Goal: Task Accomplishment & Management: Manage account settings

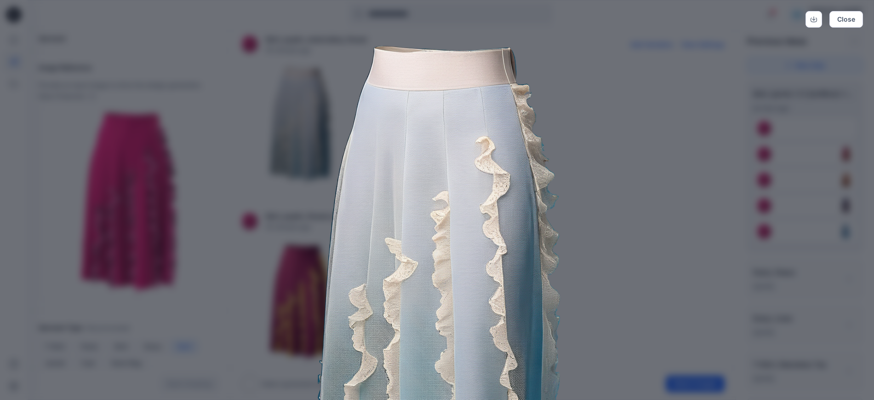
click at [647, 185] on img at bounding box center [437, 277] width 471 height 471
click at [844, 18] on button "Close" at bounding box center [847, 19] width 34 height 17
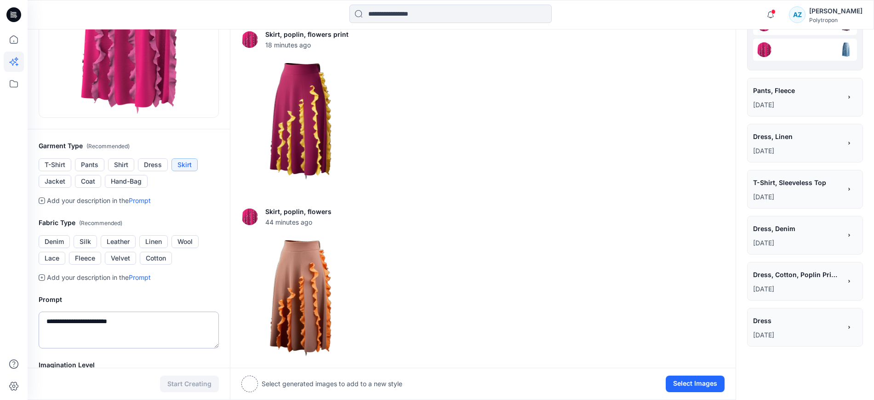
scroll to position [234, 0]
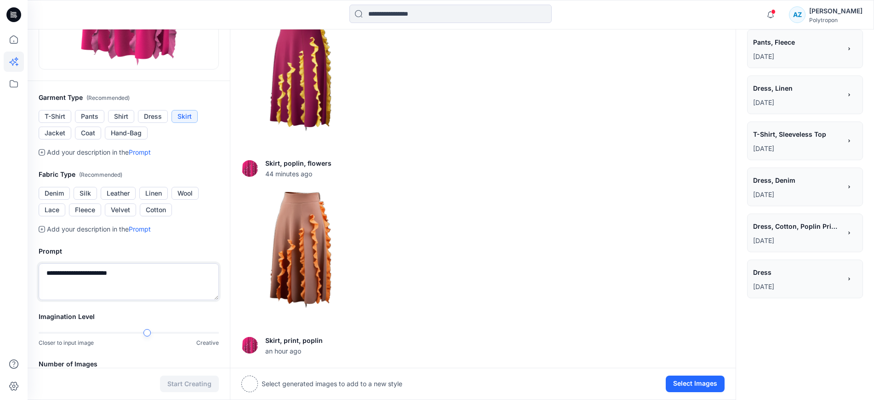
drag, startPoint x: 138, startPoint y: 272, endPoint x: 36, endPoint y: 272, distance: 101.6
click at [36, 272] on div "**********" at bounding box center [129, 273] width 202 height 76
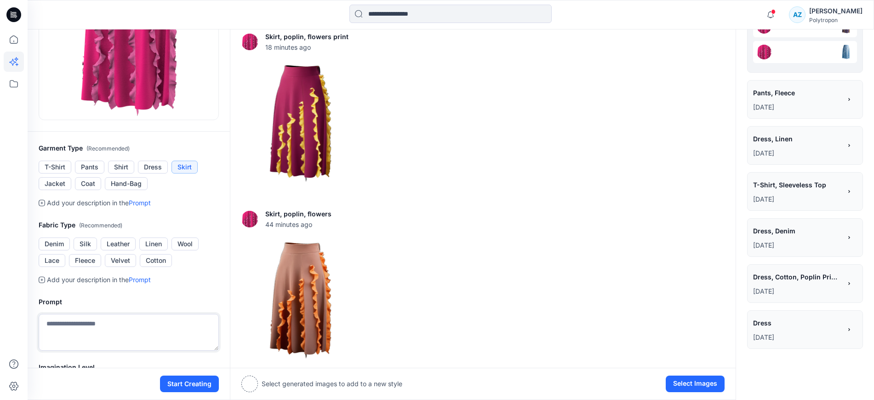
scroll to position [0, 0]
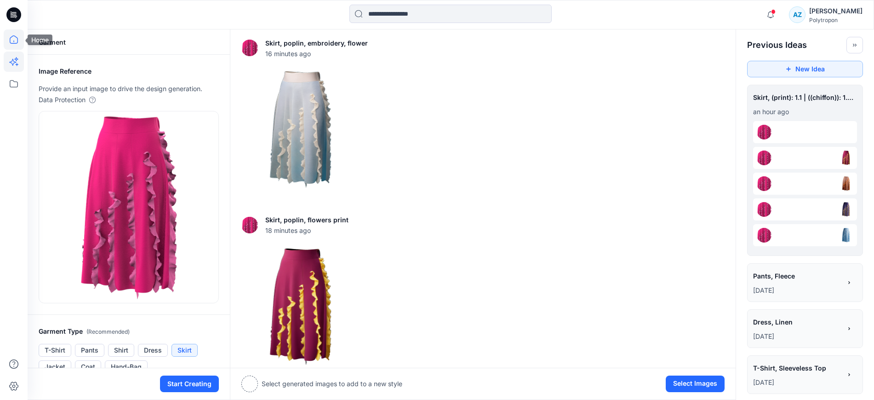
click at [17, 39] on icon at bounding box center [14, 39] width 20 height 20
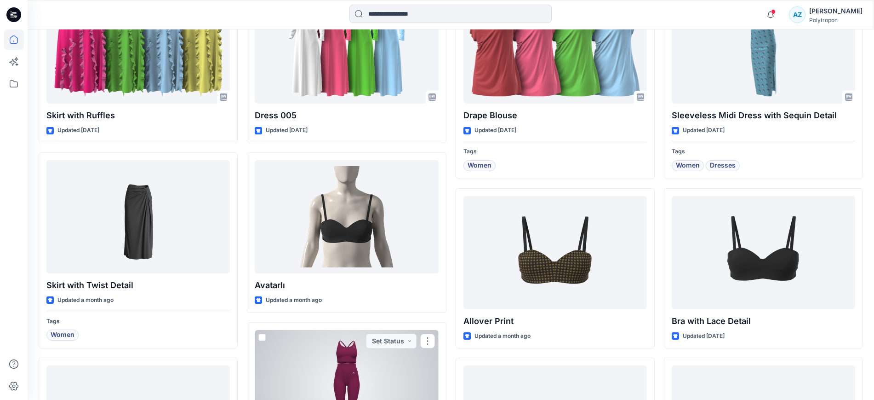
scroll to position [172, 0]
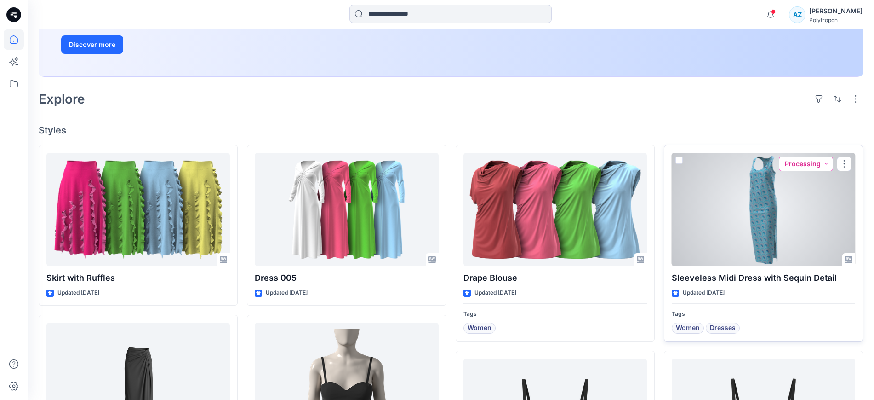
click at [818, 163] on button "Processing" at bounding box center [806, 163] width 54 height 15
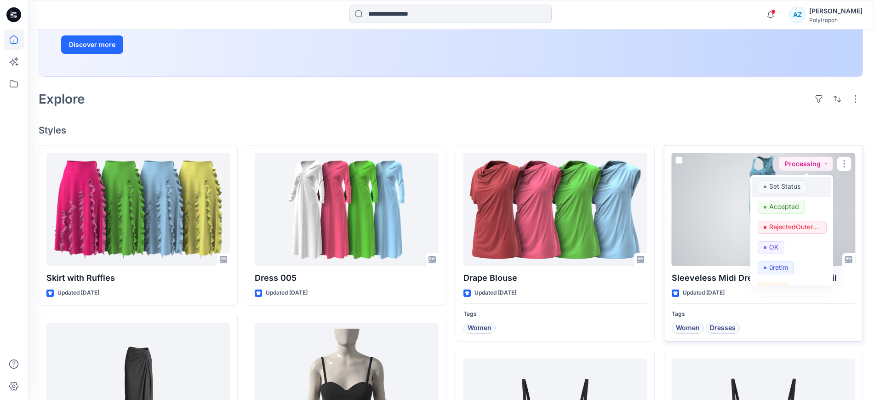
click at [790, 190] on p "Set Status" at bounding box center [784, 186] width 31 height 12
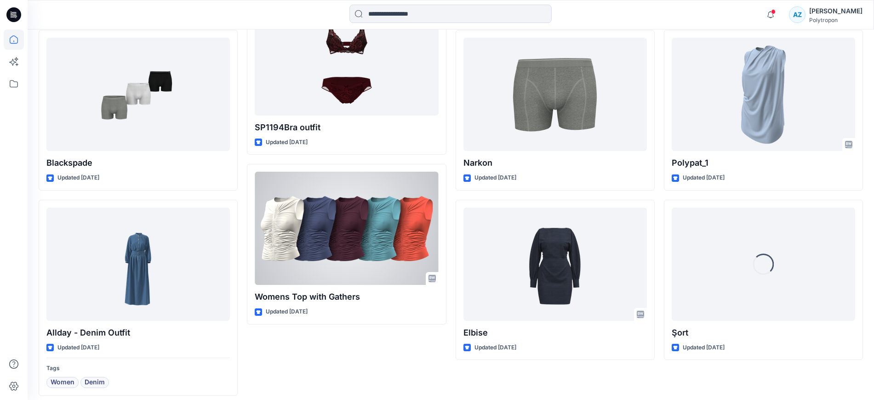
scroll to position [1015, 0]
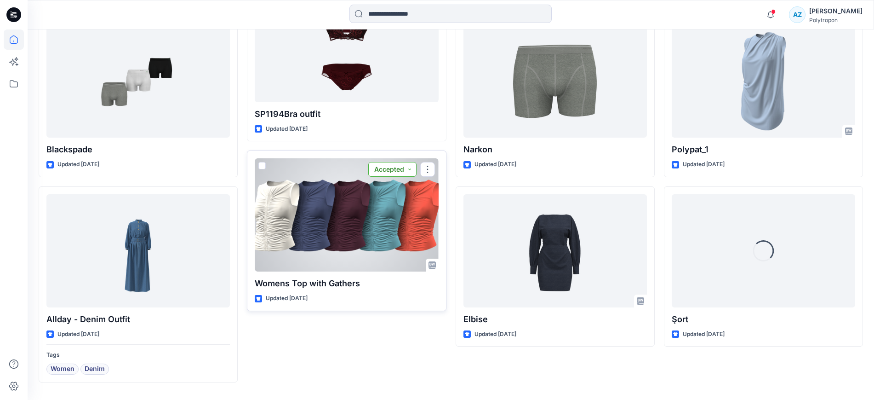
click at [401, 167] on button "Accepted" at bounding box center [392, 169] width 48 height 15
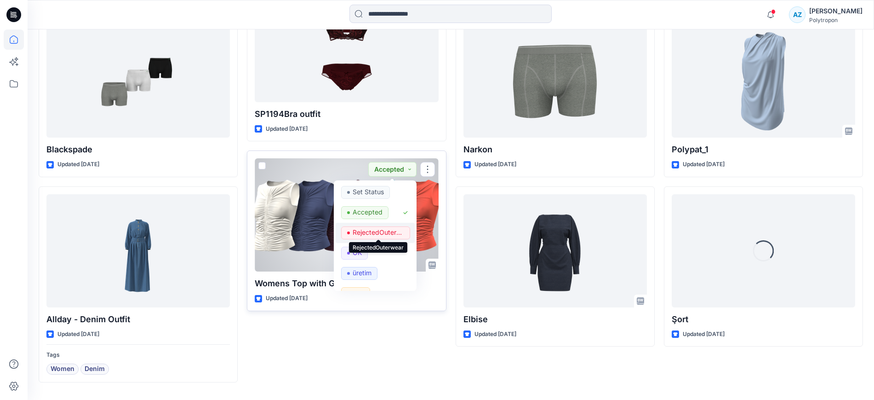
click at [381, 230] on p "RejectedOuterwear" at bounding box center [379, 232] width 52 height 12
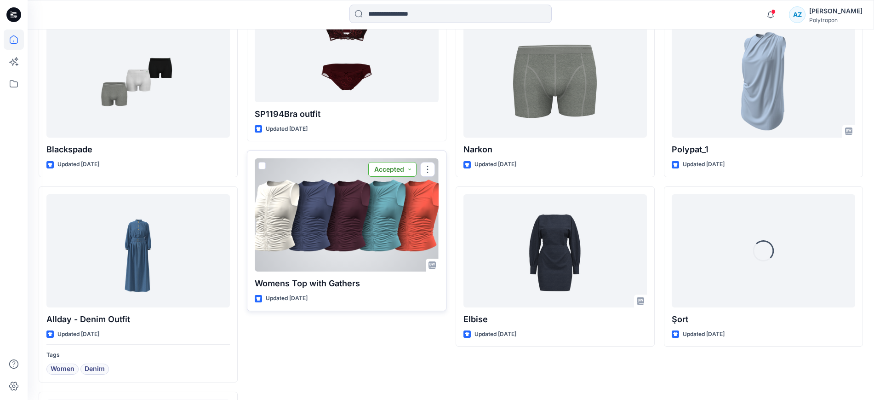
click at [395, 168] on button "Accepted" at bounding box center [392, 169] width 48 height 15
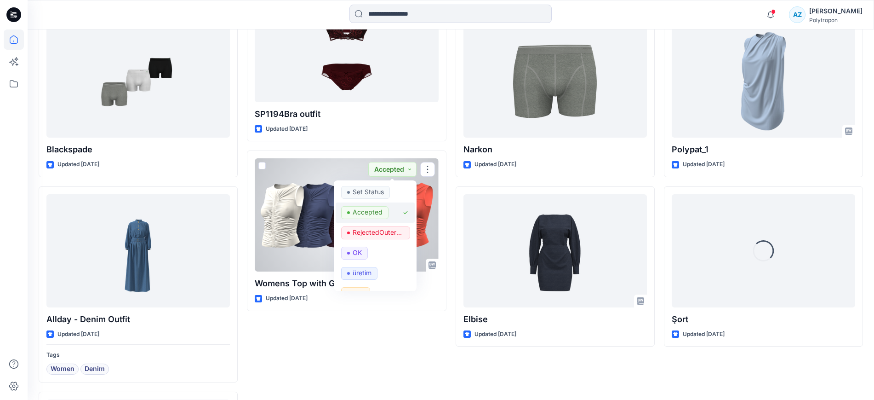
click at [380, 209] on p "Accepted" at bounding box center [368, 212] width 30 height 12
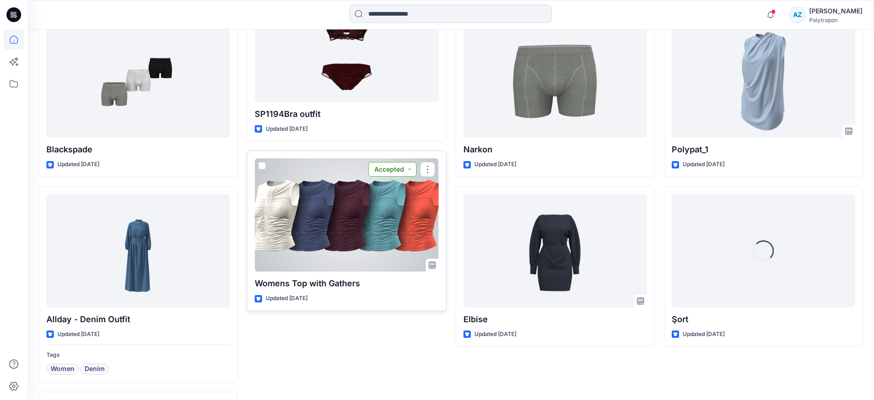
click at [402, 168] on button "Accepted" at bounding box center [392, 169] width 48 height 15
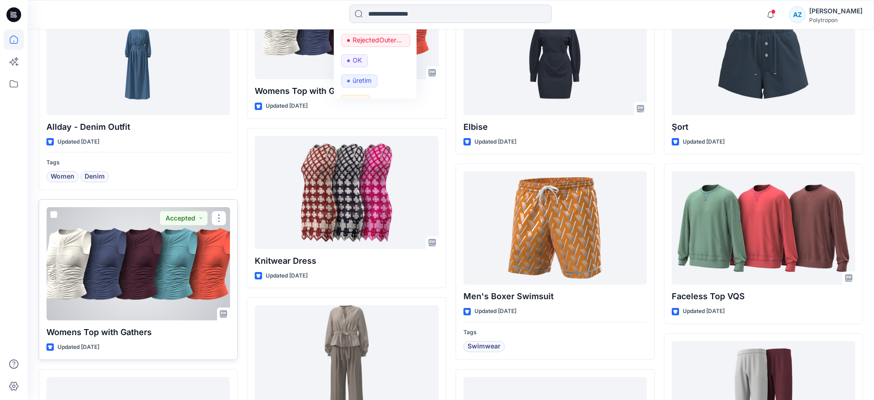
scroll to position [1211, 0]
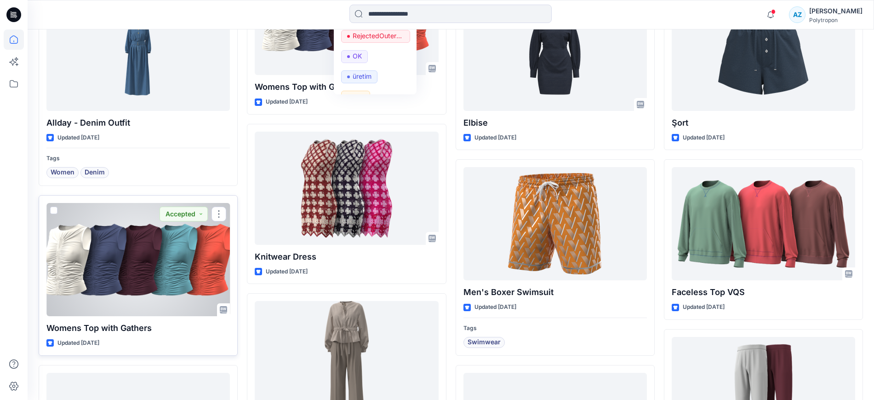
click at [195, 254] on div at bounding box center [138, 259] width 184 height 113
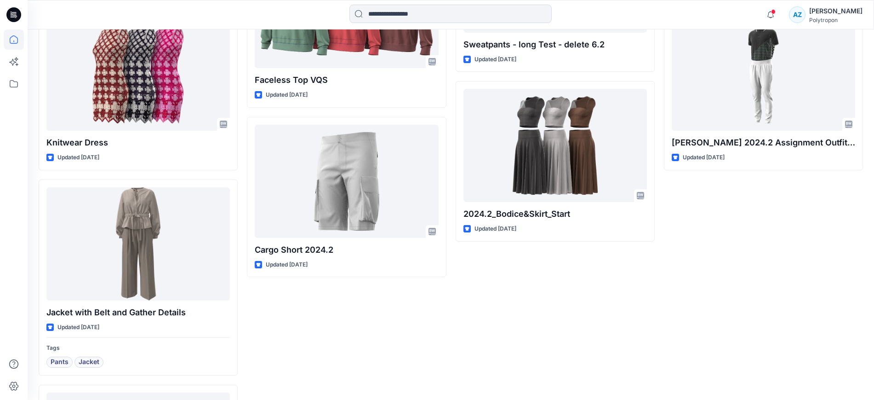
scroll to position [1675, 0]
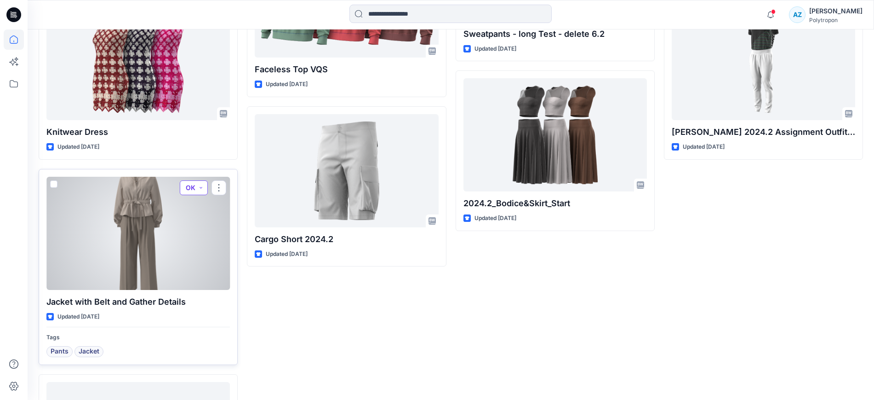
click at [200, 186] on button "OK" at bounding box center [194, 187] width 28 height 15
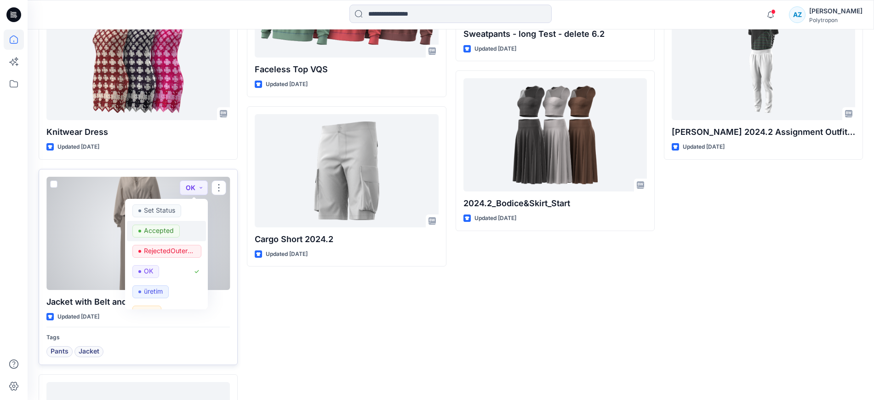
click at [176, 231] on span "Accepted" at bounding box center [155, 230] width 47 height 13
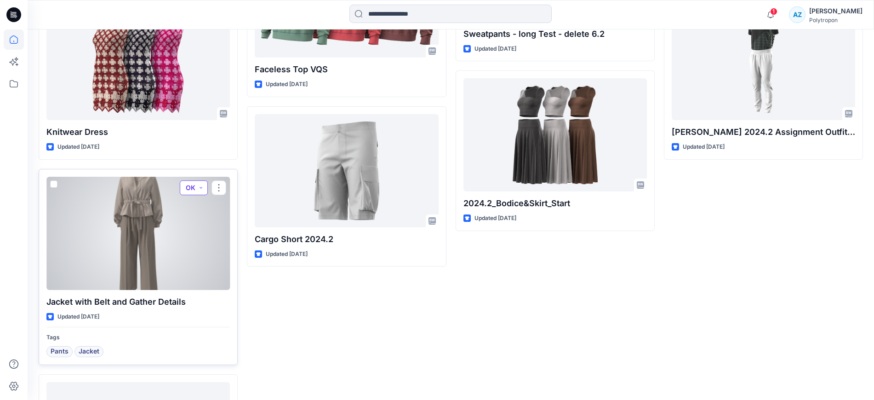
click at [195, 186] on button "OK" at bounding box center [194, 187] width 28 height 15
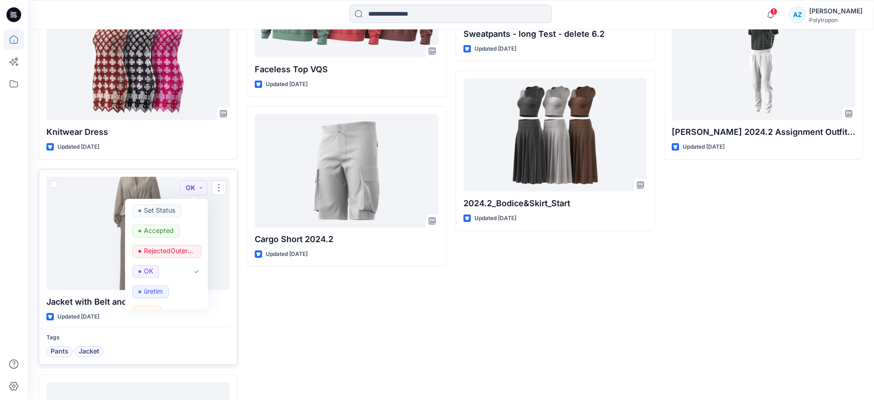
drag, startPoint x: 0, startPoint y: 247, endPoint x: 96, endPoint y: 244, distance: 96.2
click at [1, 247] on div at bounding box center [14, 200] width 28 height 400
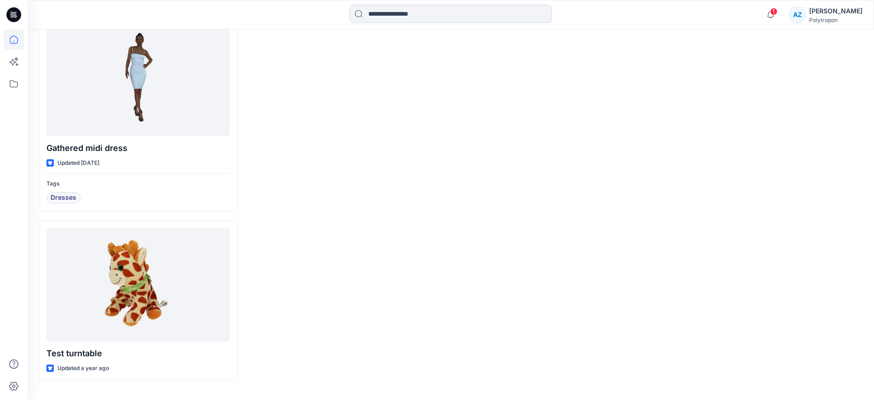
scroll to position [2633, 0]
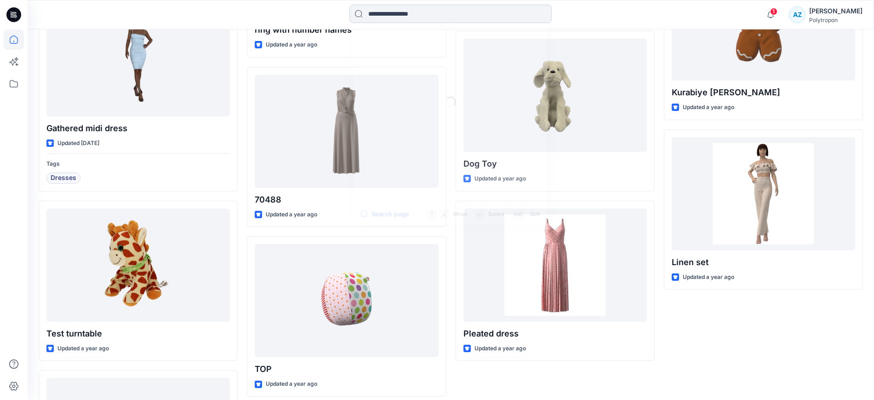
click at [423, 9] on input at bounding box center [451, 14] width 202 height 18
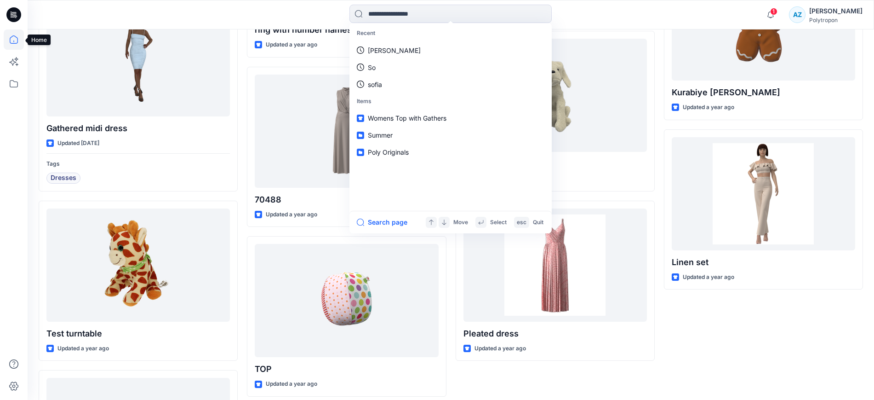
click at [19, 36] on icon at bounding box center [14, 39] width 20 height 20
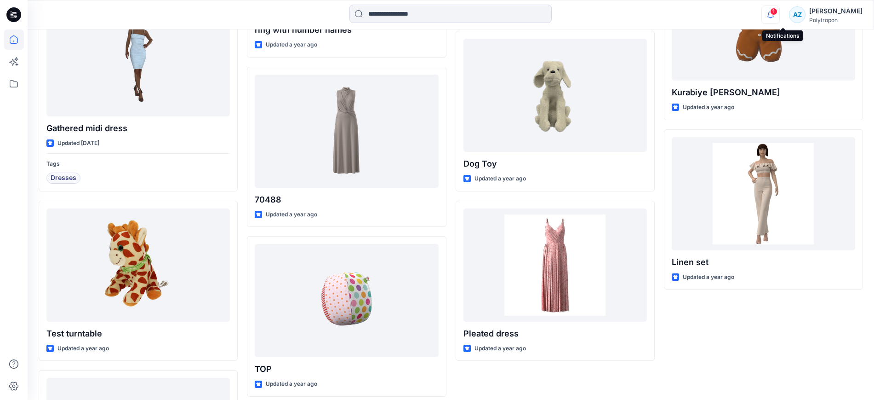
click at [780, 7] on icon "button" at bounding box center [770, 15] width 17 height 18
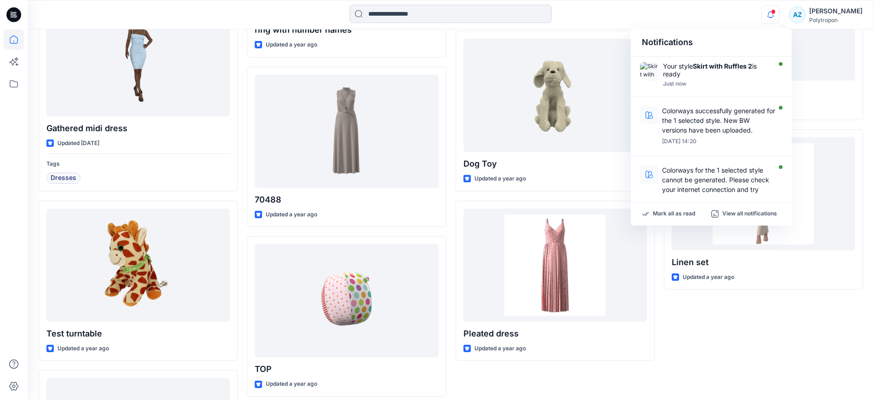
click at [780, 7] on icon "button" at bounding box center [770, 15] width 17 height 18
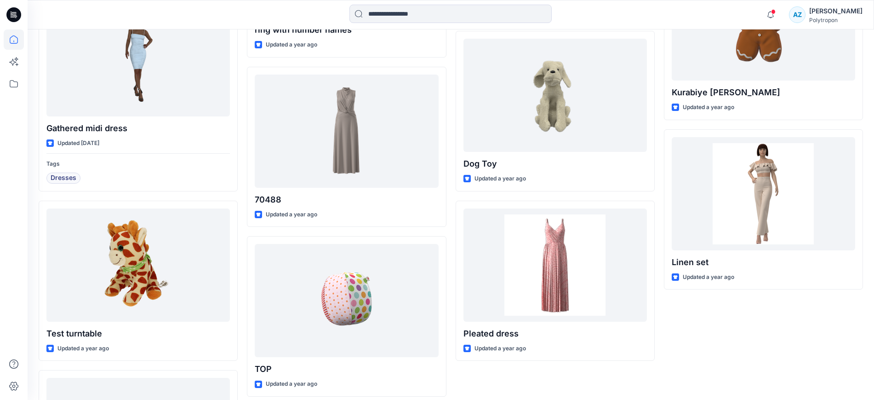
click at [12, 16] on icon at bounding box center [12, 15] width 3 height 0
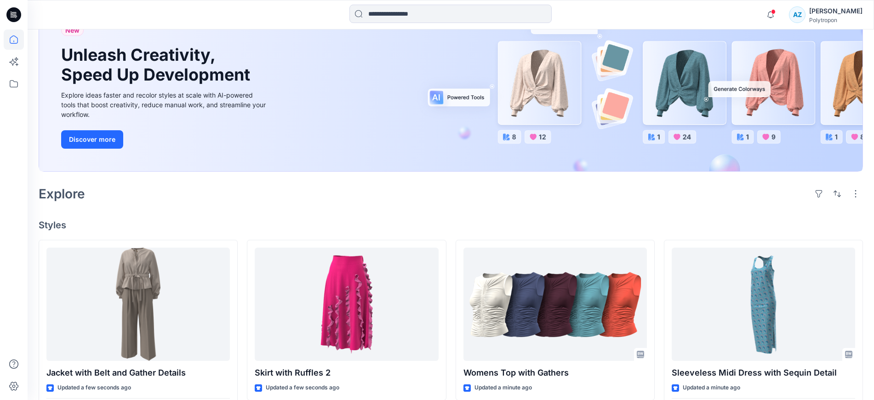
scroll to position [29, 0]
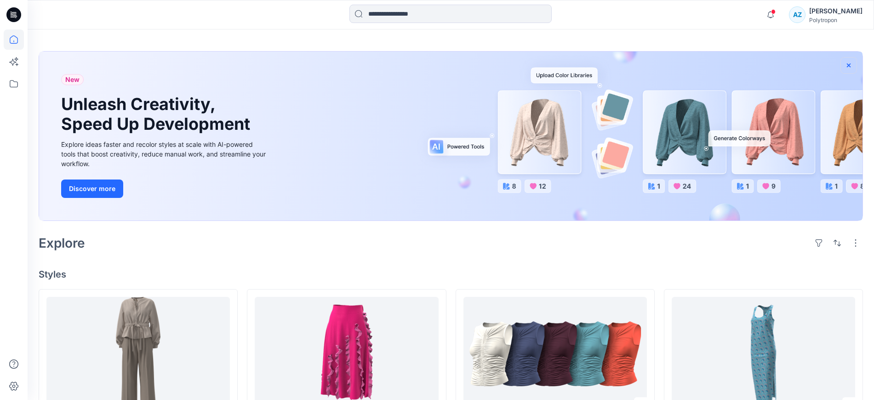
click at [844, 66] on button "button" at bounding box center [849, 65] width 17 height 17
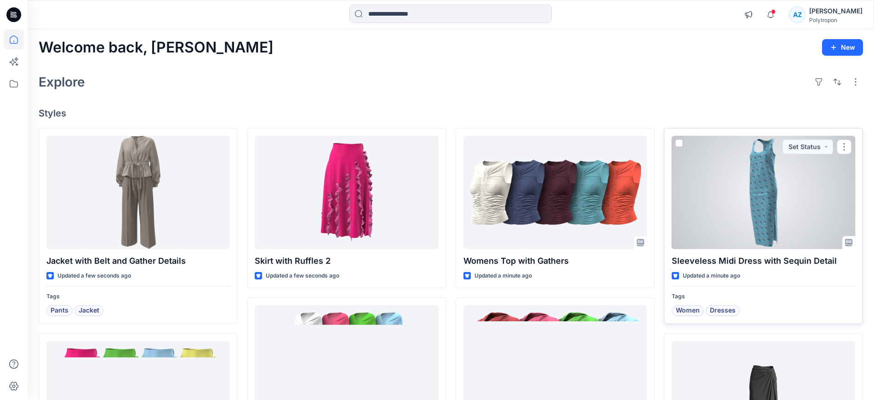
scroll to position [0, 0]
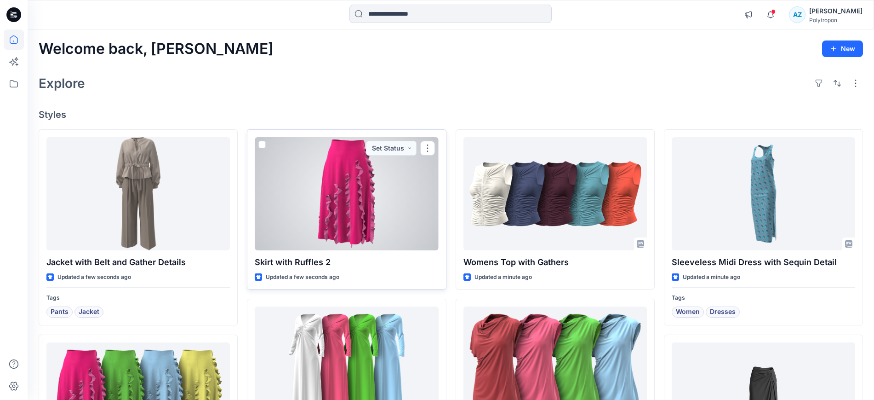
click at [263, 145] on span at bounding box center [261, 144] width 7 height 7
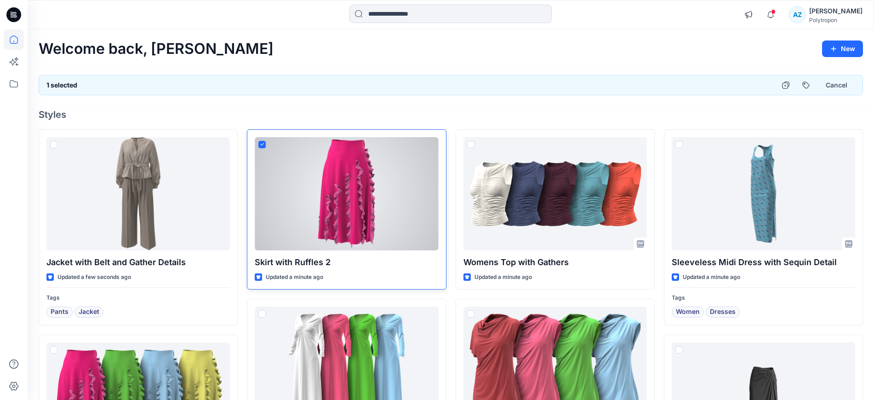
click at [264, 147] on span at bounding box center [261, 144] width 7 height 7
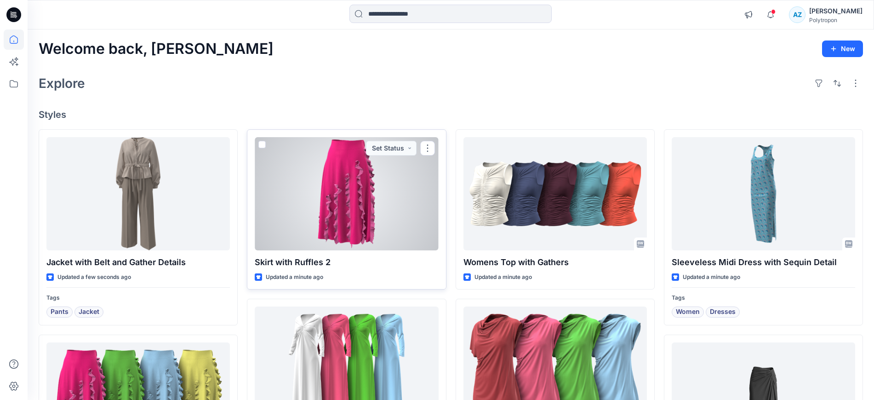
click at [317, 165] on div at bounding box center [347, 193] width 184 height 113
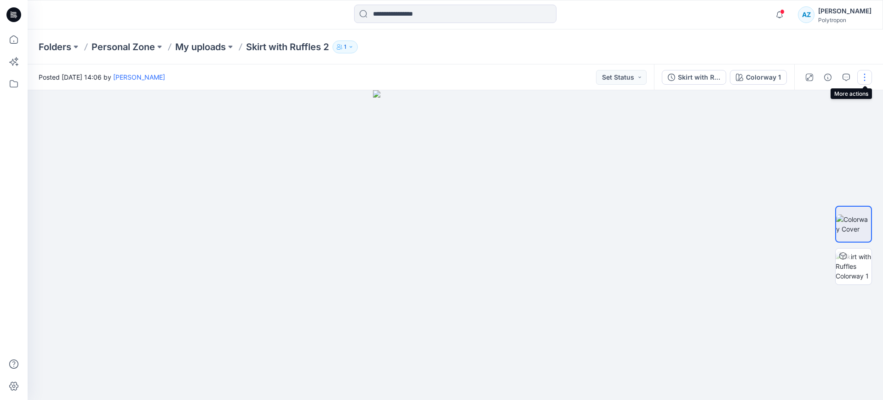
click at [866, 78] on button "button" at bounding box center [864, 77] width 15 height 15
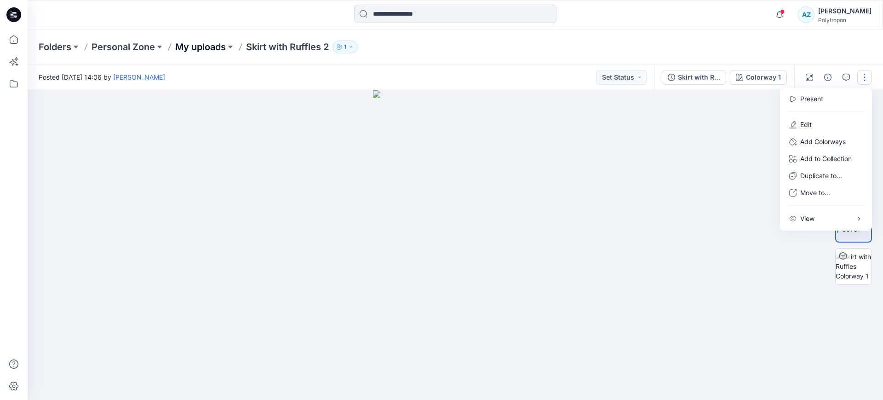
click at [201, 44] on p "My uploads" at bounding box center [200, 46] width 51 height 13
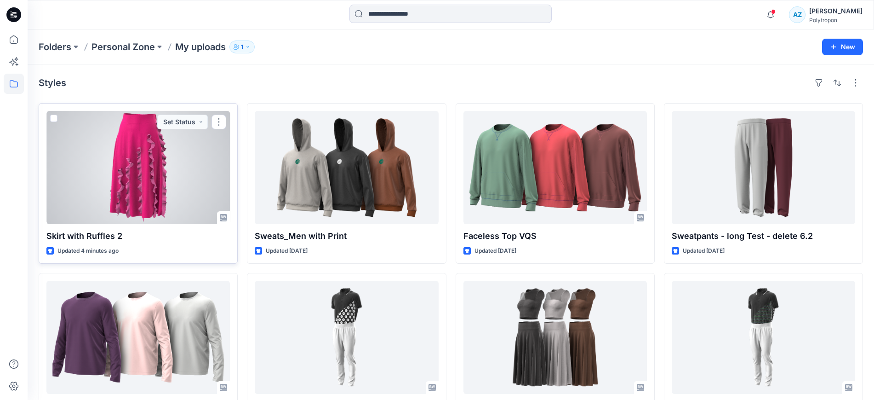
click at [51, 119] on span at bounding box center [53, 118] width 7 height 7
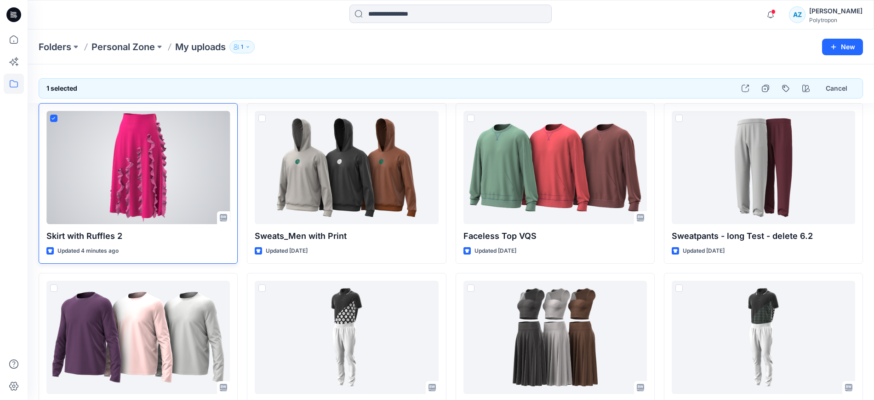
click at [53, 118] on icon at bounding box center [54, 118] width 4 height 3
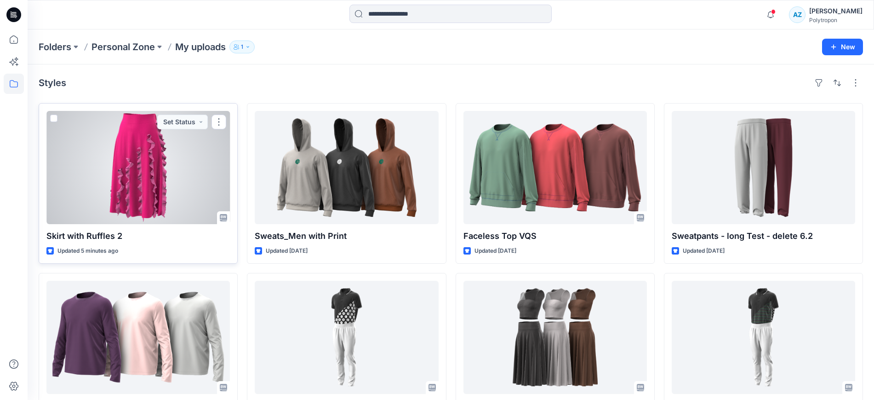
click at [54, 119] on span at bounding box center [53, 118] width 7 height 7
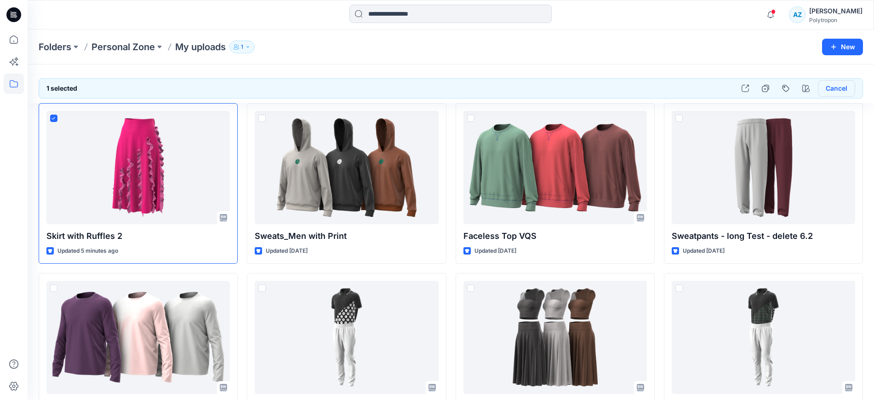
click at [844, 87] on button "Cancel" at bounding box center [836, 88] width 37 height 17
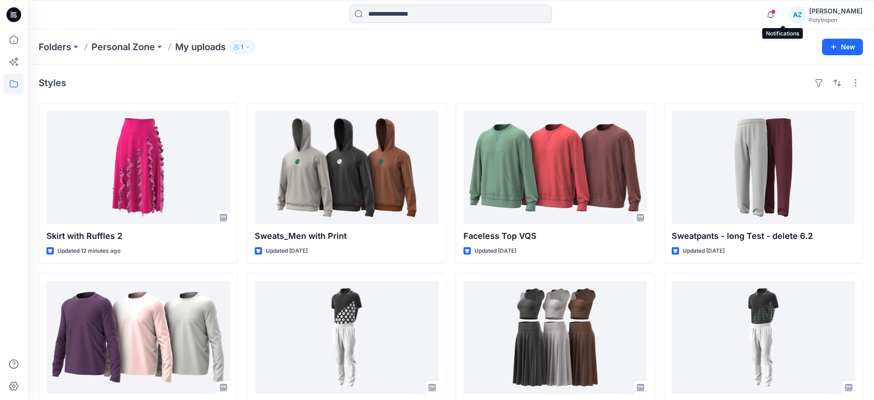
click at [780, 8] on icon "button" at bounding box center [770, 15] width 17 height 18
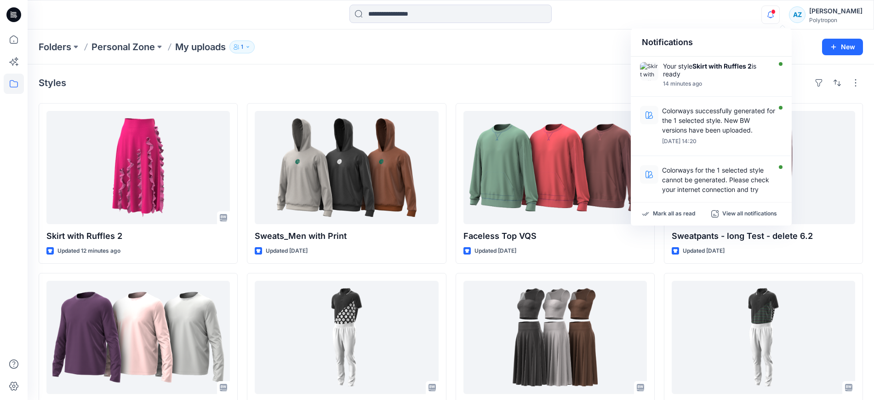
click at [776, 11] on span at bounding box center [773, 11] width 5 height 5
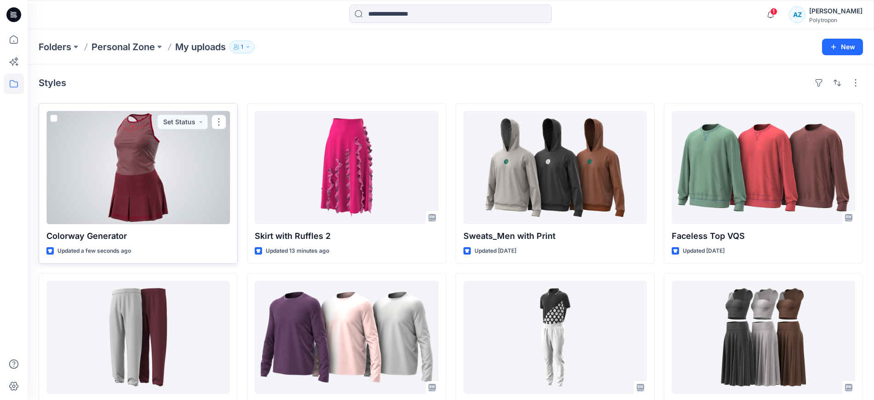
click at [54, 119] on span at bounding box center [53, 118] width 7 height 7
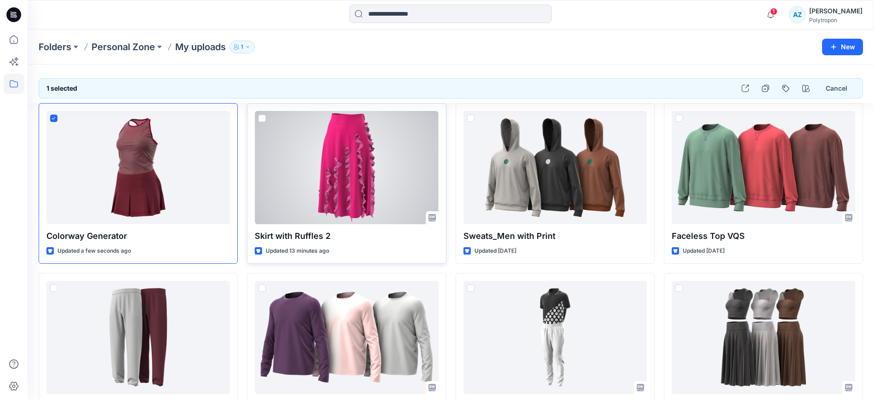
click at [262, 119] on span at bounding box center [261, 118] width 7 height 7
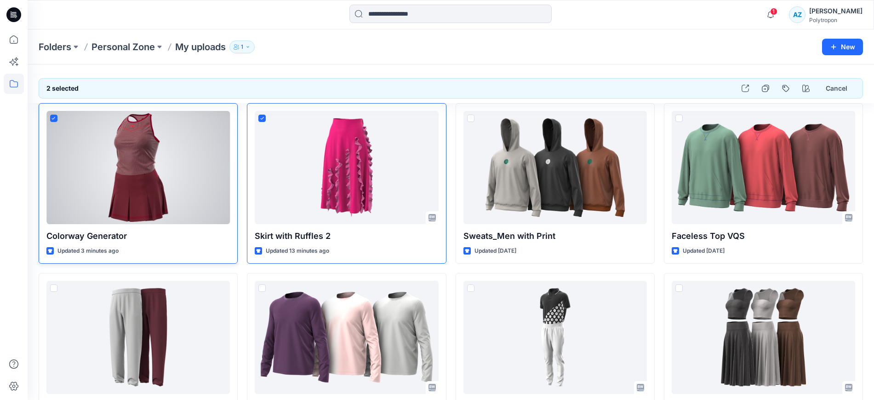
click at [52, 119] on icon at bounding box center [54, 118] width 4 height 3
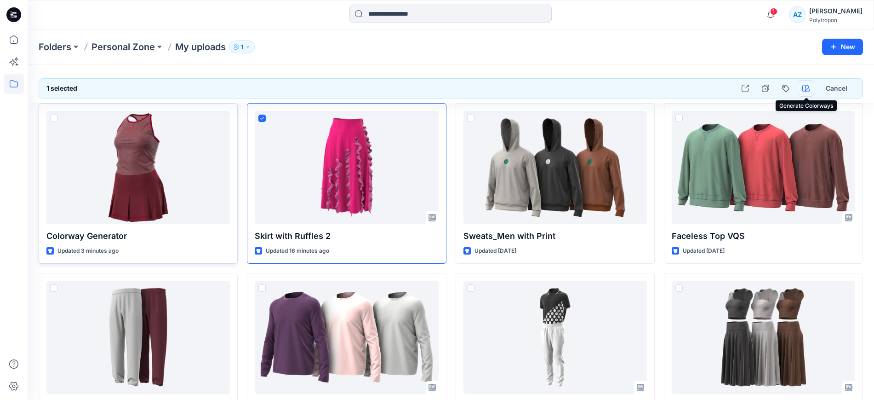
click at [804, 92] on icon "button" at bounding box center [806, 88] width 7 height 7
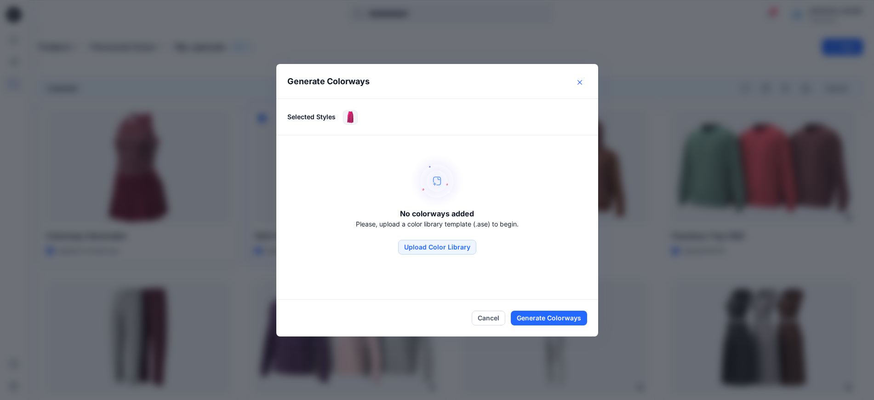
click at [587, 85] on button "Close" at bounding box center [580, 82] width 15 height 15
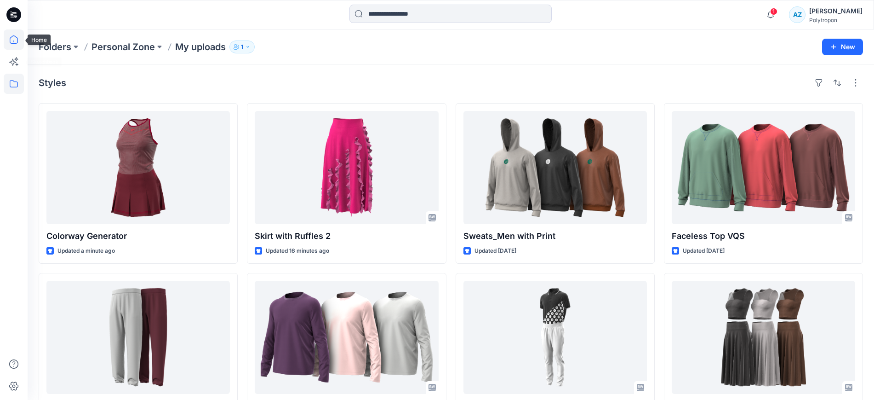
click at [15, 40] on icon at bounding box center [14, 39] width 20 height 20
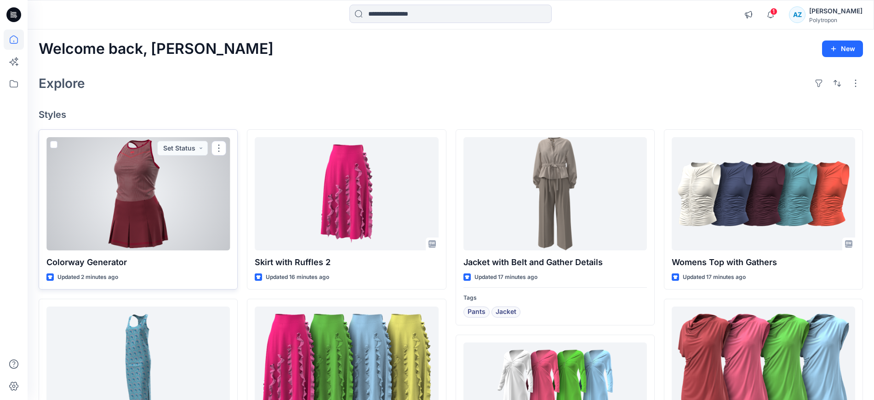
click at [54, 144] on span at bounding box center [53, 144] width 7 height 7
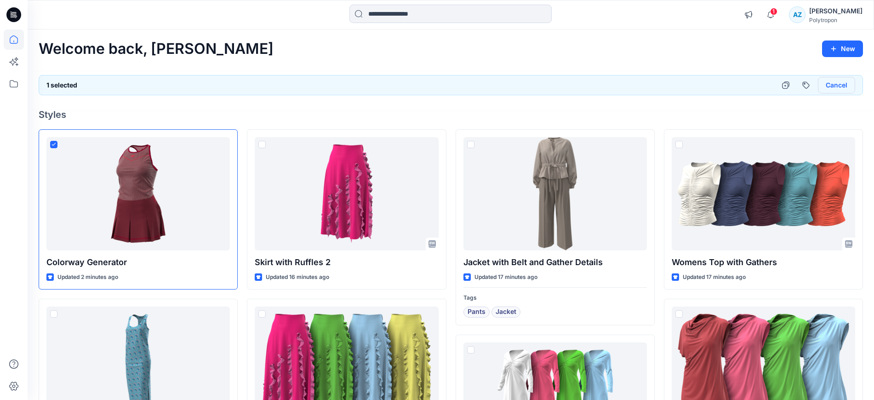
click at [834, 86] on button "Cancel" at bounding box center [836, 85] width 37 height 17
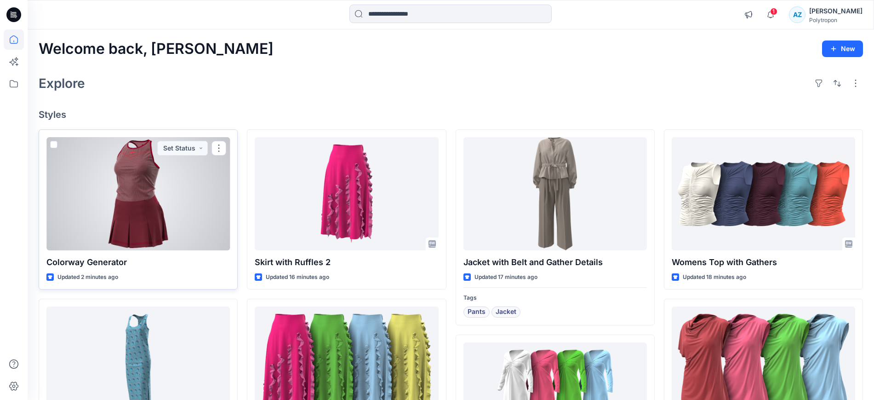
click at [157, 165] on div at bounding box center [138, 193] width 184 height 113
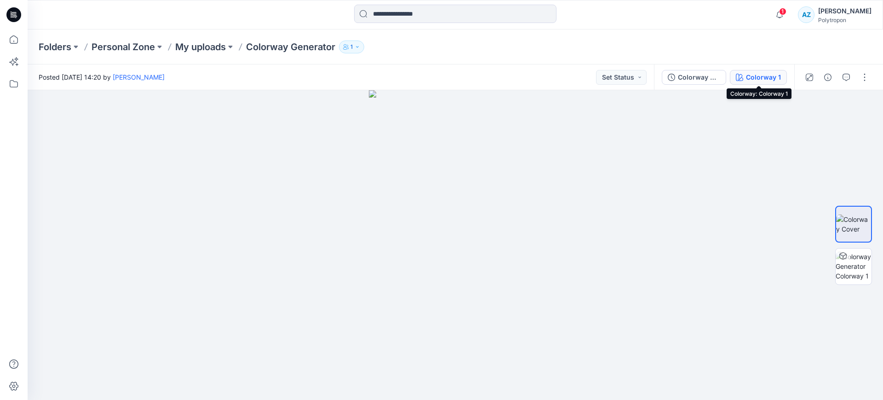
click at [755, 73] on div "Colorway 1" at bounding box center [763, 77] width 35 height 10
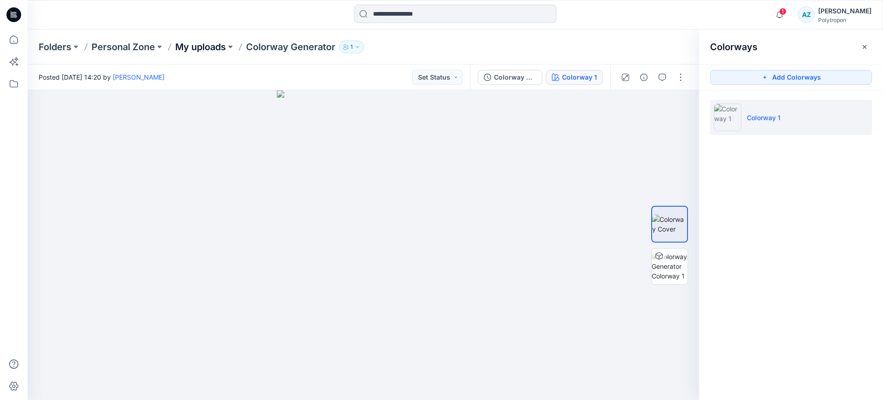
click at [194, 52] on p "My uploads" at bounding box center [200, 46] width 51 height 13
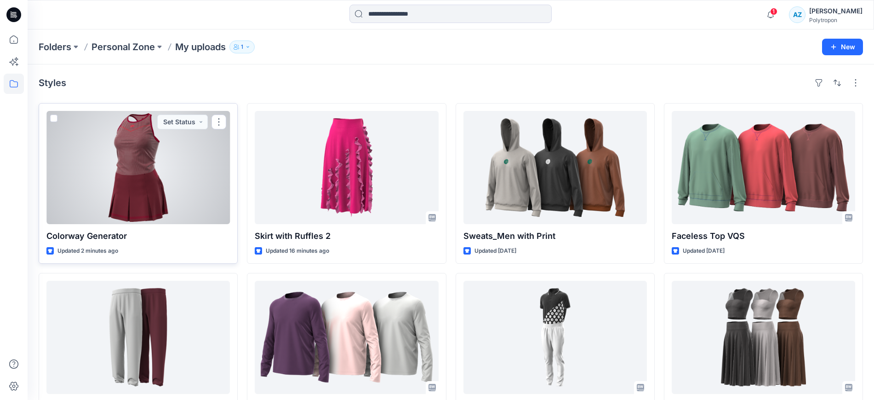
click at [53, 117] on span at bounding box center [53, 118] width 7 height 7
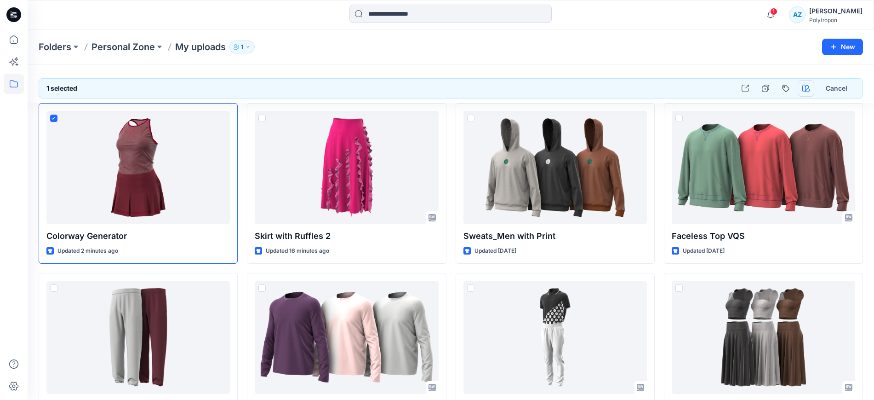
click at [803, 88] on icon "button" at bounding box center [806, 88] width 7 height 7
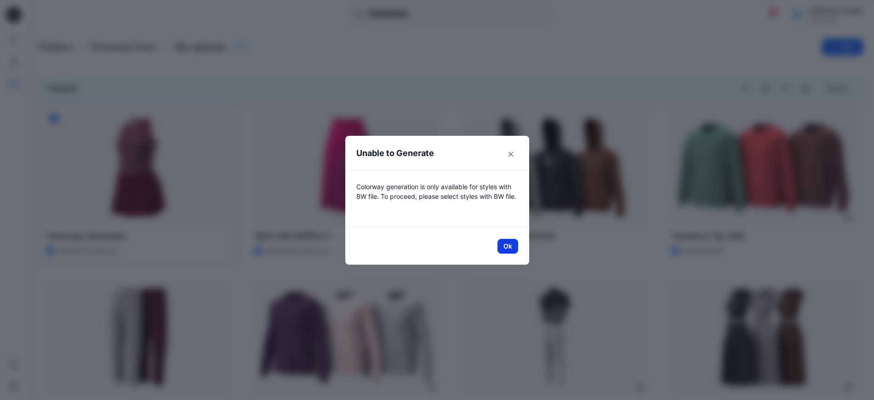
click at [513, 248] on button "Ok" at bounding box center [508, 246] width 21 height 15
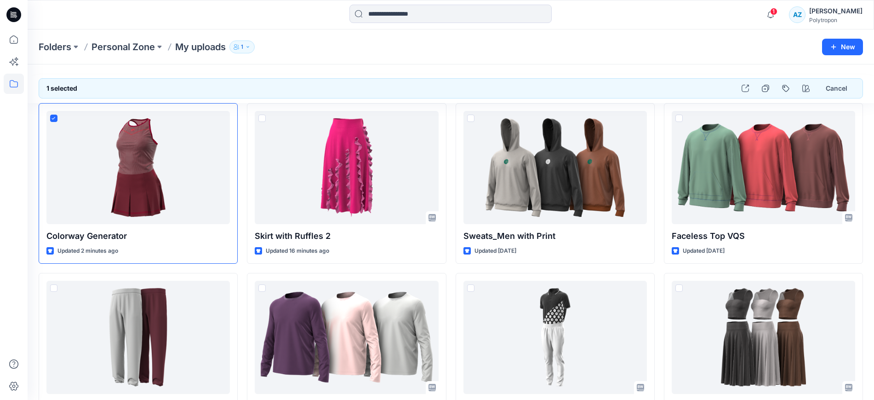
click at [443, 51] on div "Folders Personal Zone My uploads 1" at bounding box center [415, 46] width 753 height 13
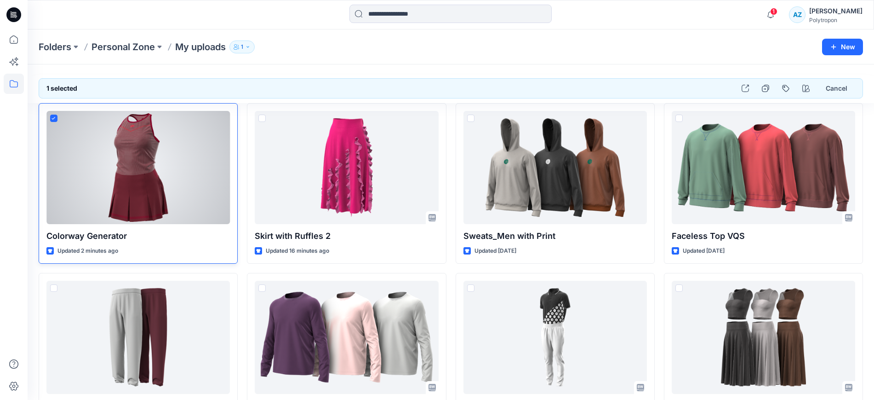
click at [56, 118] on span at bounding box center [53, 118] width 7 height 7
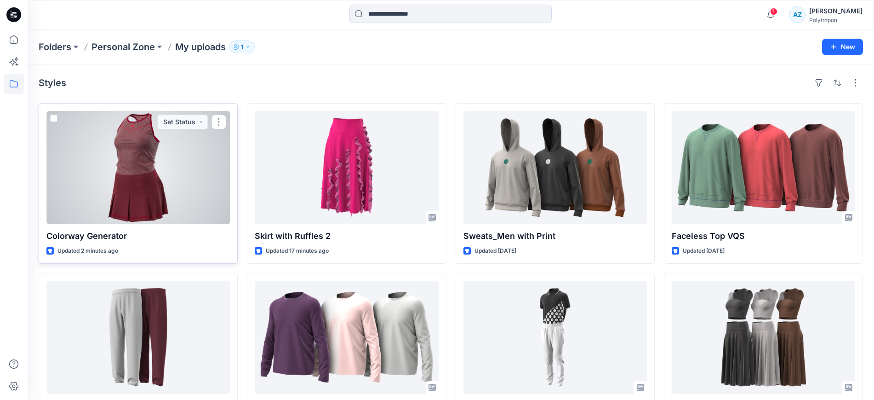
click at [51, 118] on span at bounding box center [53, 118] width 7 height 7
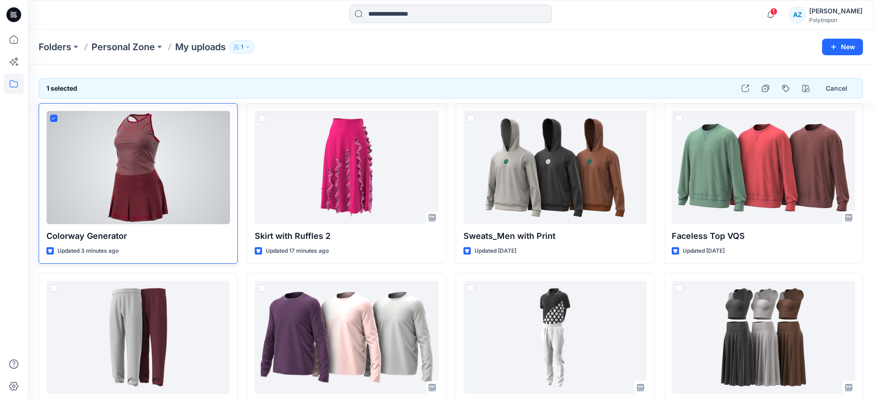
click at [163, 173] on div at bounding box center [138, 167] width 184 height 113
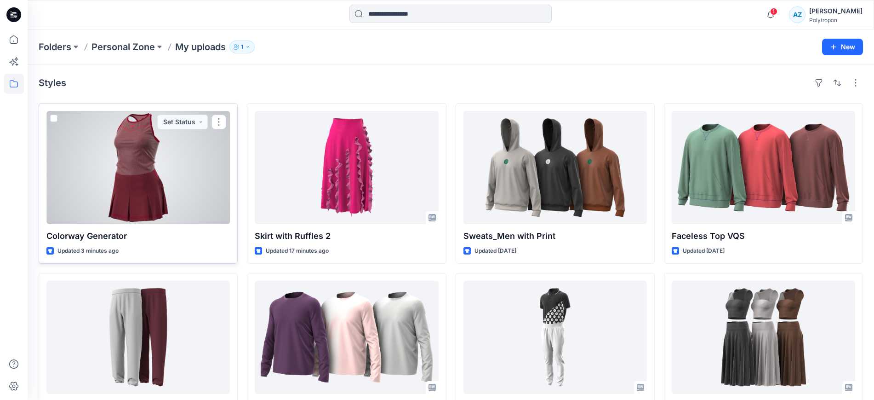
click at [163, 173] on div at bounding box center [138, 167] width 184 height 113
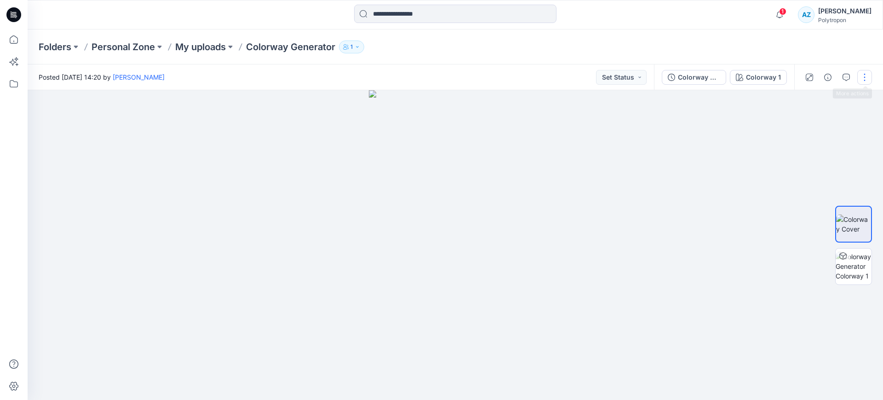
click at [871, 75] on button "button" at bounding box center [864, 77] width 15 height 15
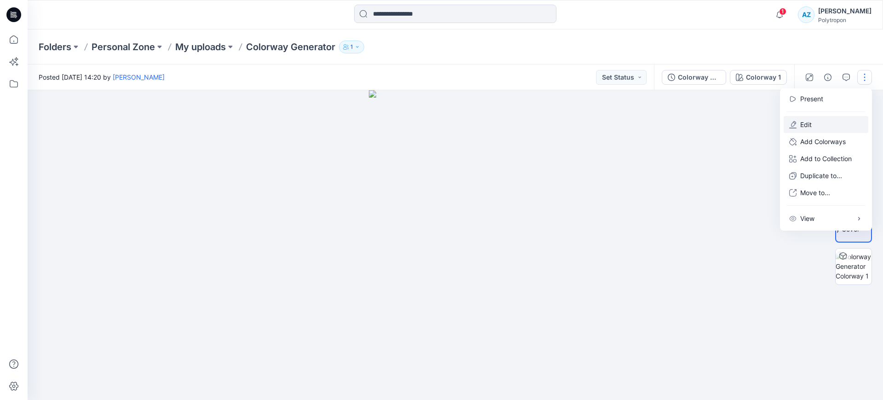
click at [816, 127] on button "Edit" at bounding box center [826, 124] width 85 height 17
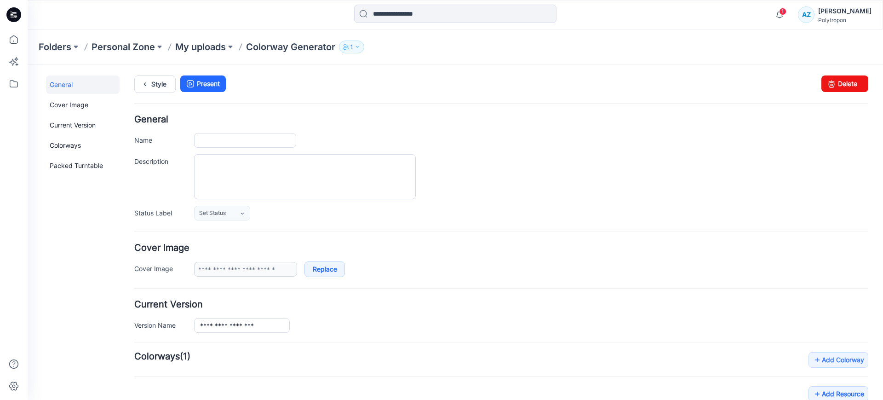
type input "**********"
drag, startPoint x: 827, startPoint y: 87, endPoint x: 520, endPoint y: 97, distance: 307.9
click at [827, 87] on icon at bounding box center [831, 83] width 13 height 17
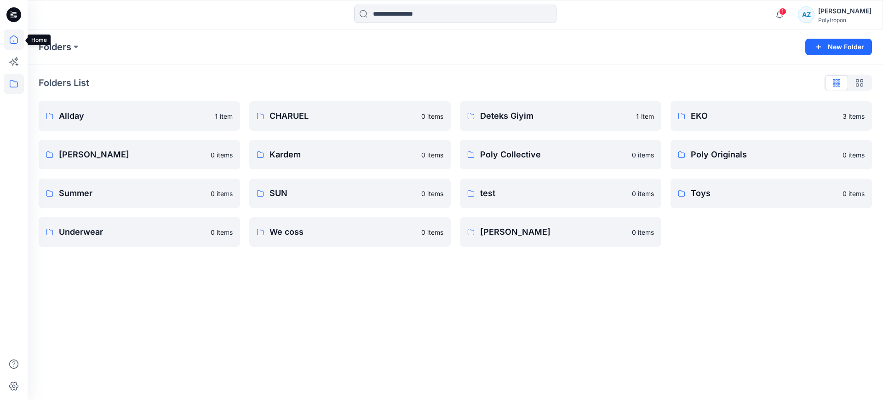
click at [12, 42] on icon at bounding box center [14, 39] width 20 height 20
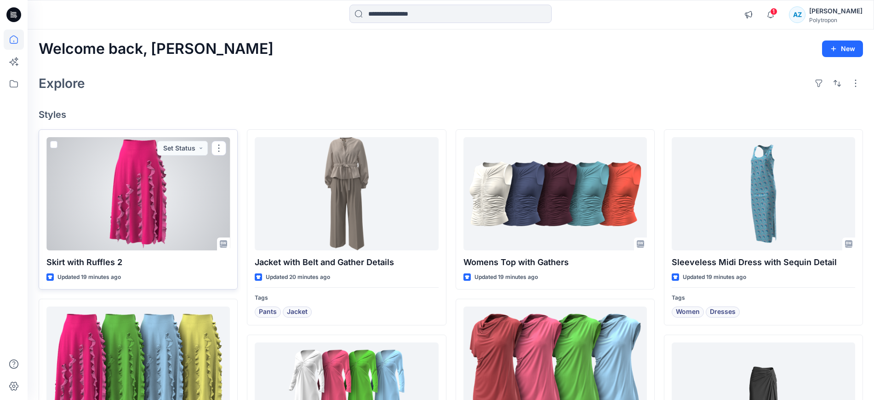
click at [55, 143] on span at bounding box center [53, 144] width 7 height 7
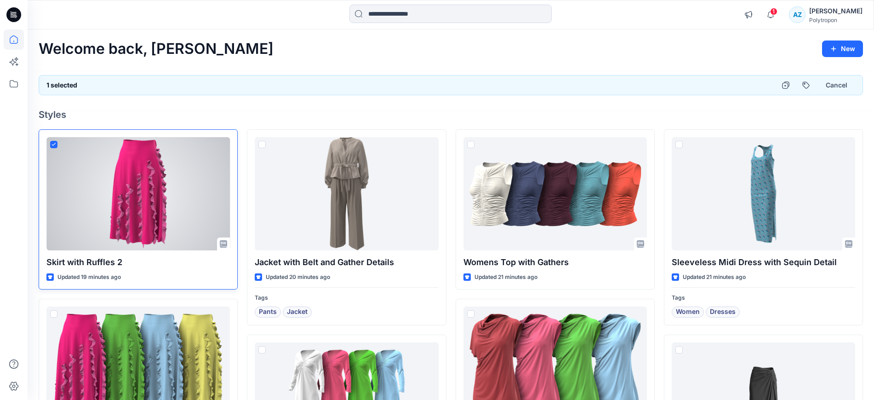
click at [49, 144] on div at bounding box center [138, 193] width 184 height 113
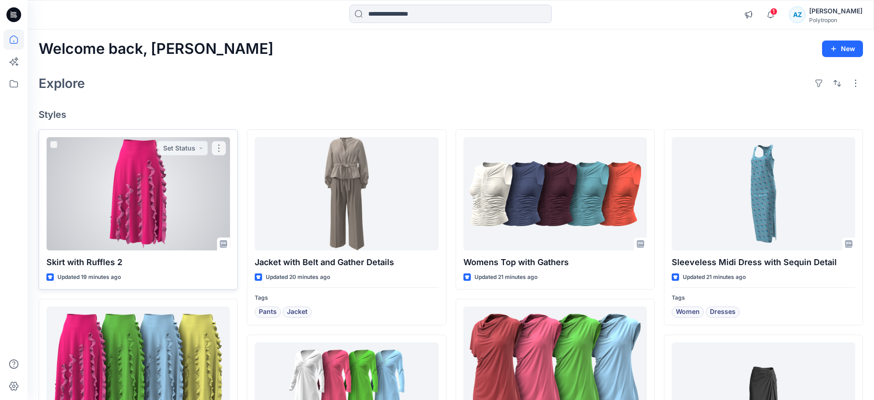
click at [119, 190] on div at bounding box center [138, 193] width 184 height 113
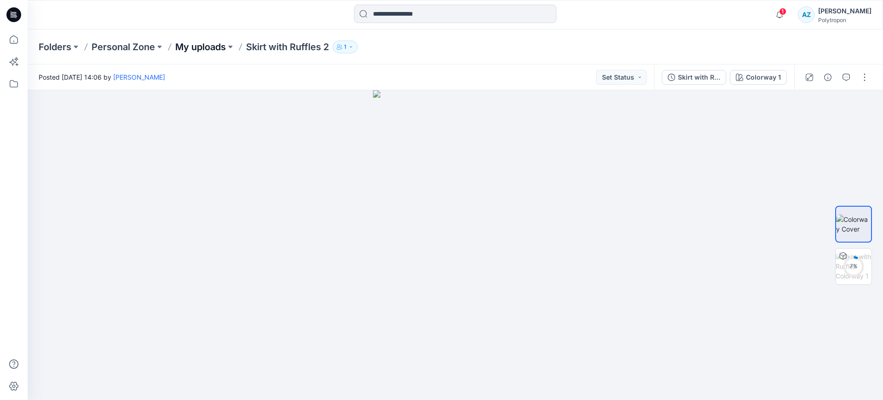
click at [214, 47] on p "My uploads" at bounding box center [200, 46] width 51 height 13
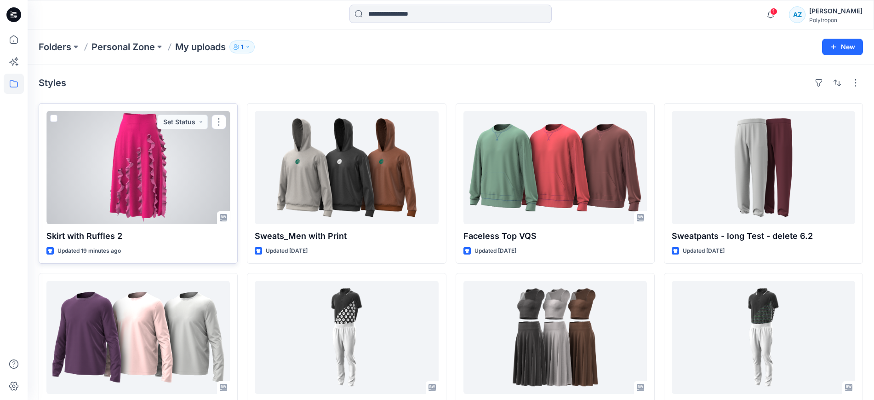
click at [53, 119] on span at bounding box center [53, 118] width 7 height 7
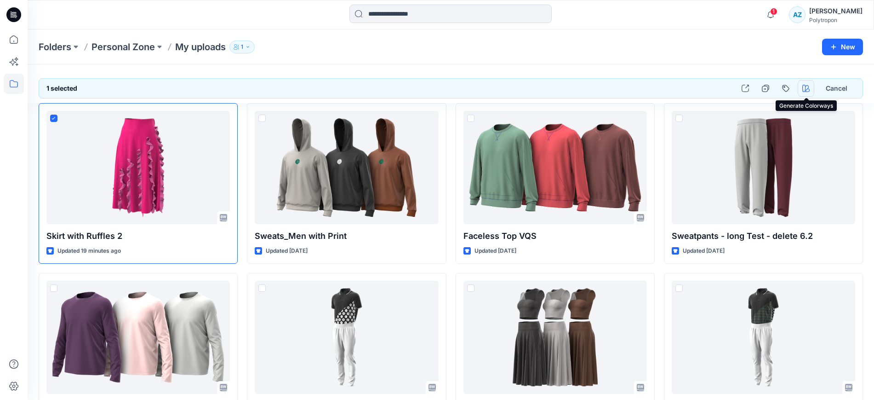
click at [814, 86] on button "button" at bounding box center [806, 88] width 17 height 17
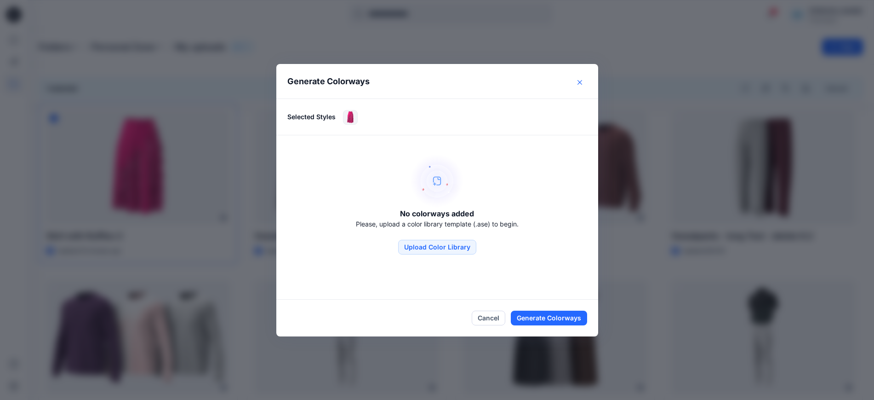
click at [582, 80] on icon "Close" at bounding box center [580, 82] width 5 height 5
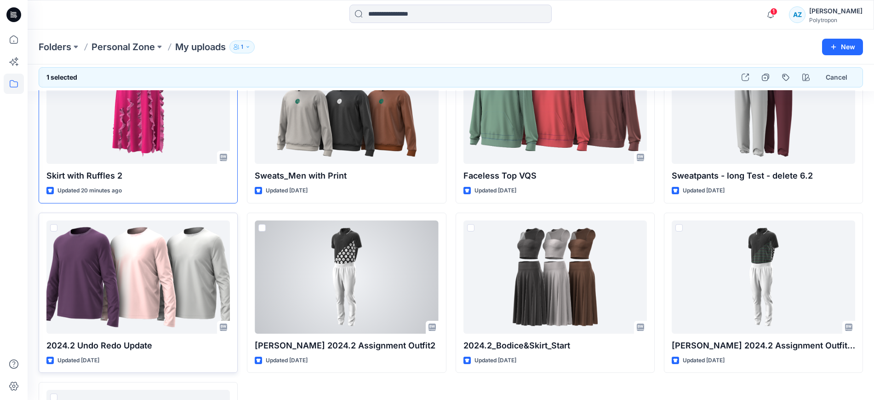
scroll to position [41, 0]
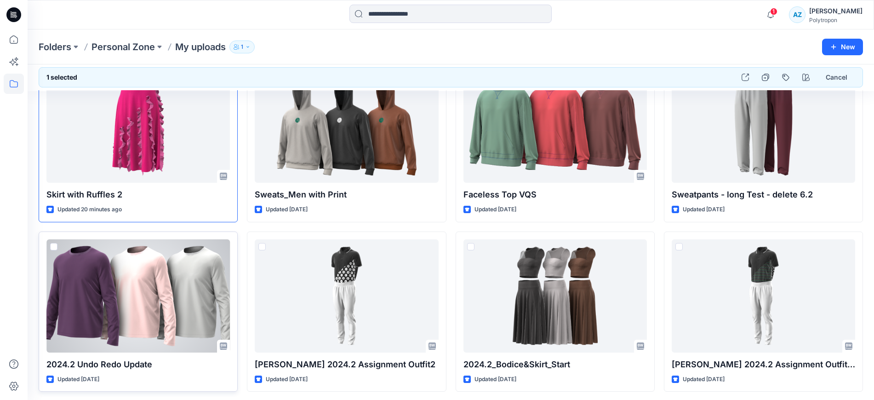
click at [53, 243] on label at bounding box center [53, 246] width 7 height 7
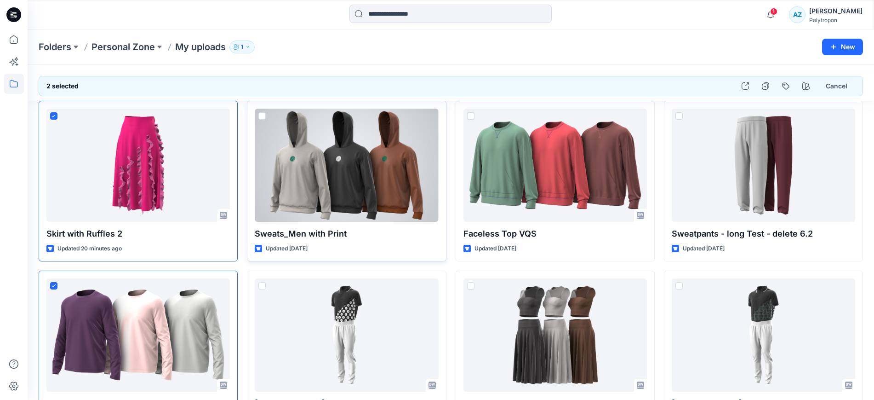
scroll to position [0, 0]
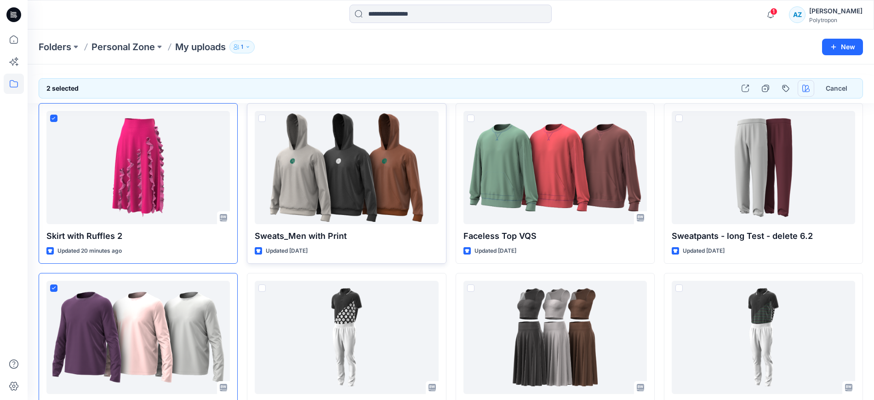
click at [811, 87] on button "button" at bounding box center [806, 88] width 17 height 17
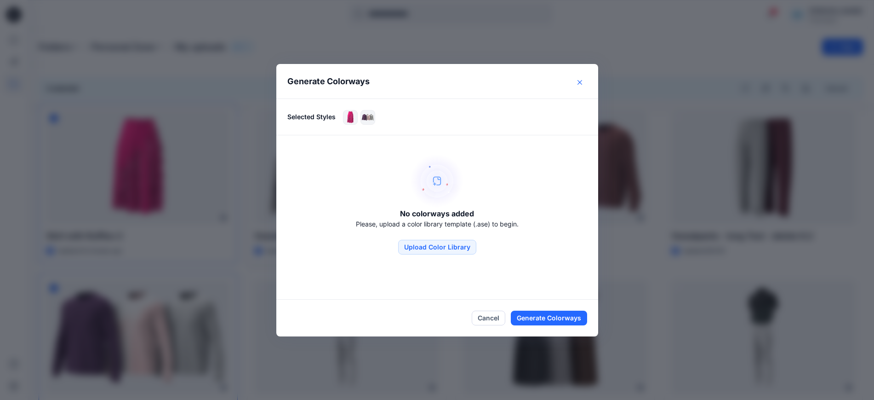
click at [582, 82] on icon "Close" at bounding box center [580, 82] width 5 height 5
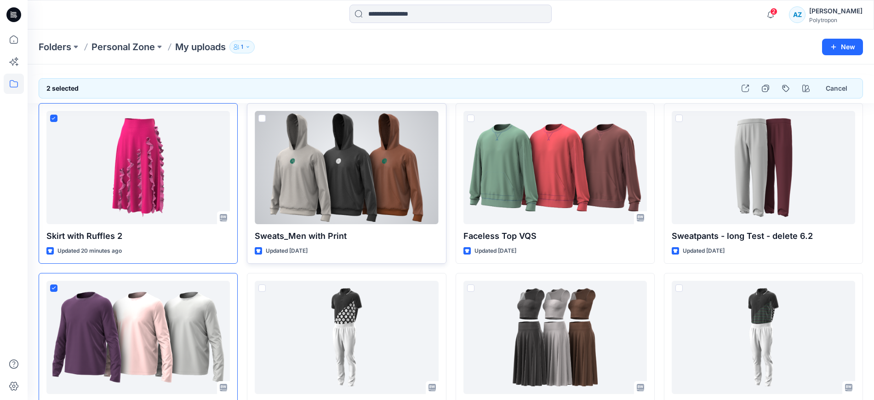
click at [264, 117] on span at bounding box center [261, 118] width 7 height 7
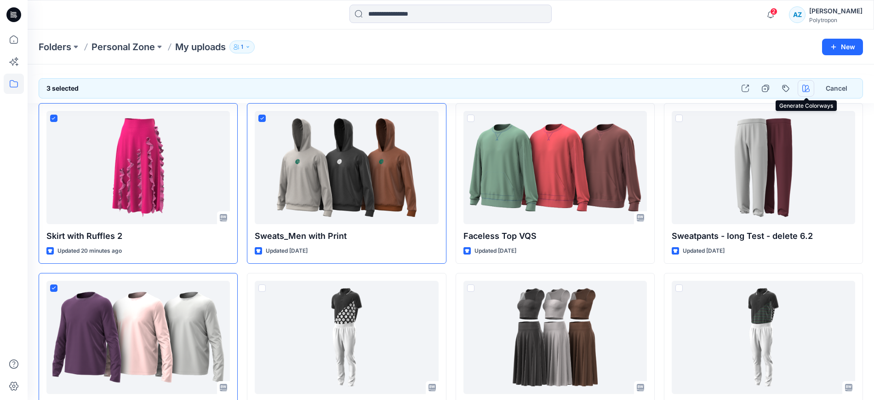
click at [802, 94] on button "button" at bounding box center [806, 88] width 17 height 17
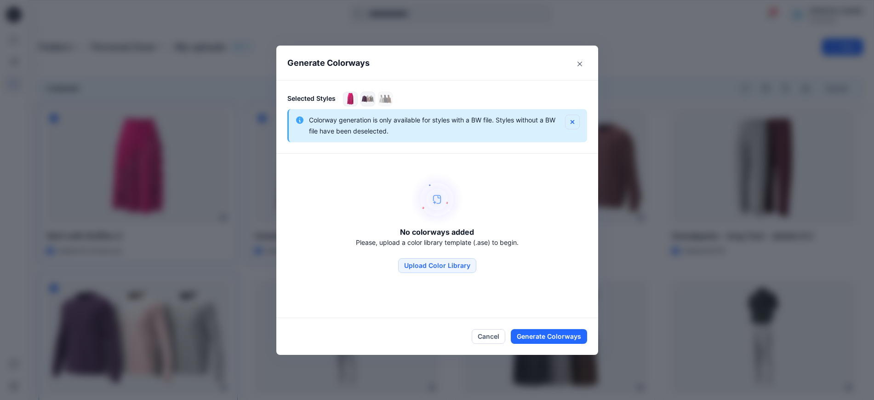
click at [575, 121] on icon "button" at bounding box center [572, 121] width 7 height 7
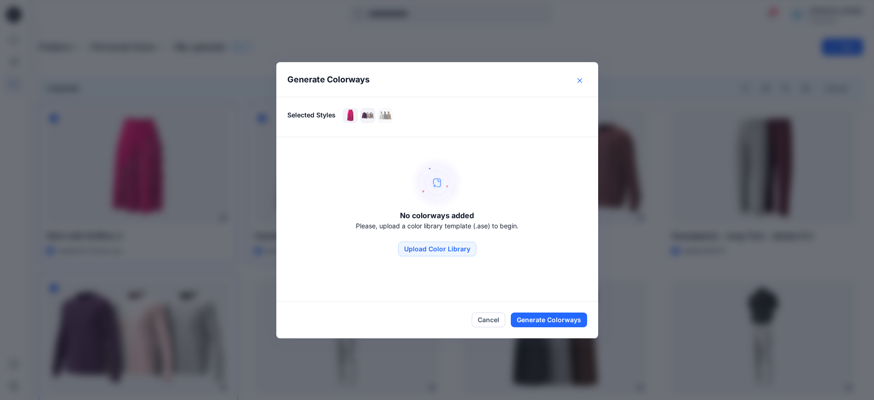
click at [580, 77] on button "Close" at bounding box center [580, 80] width 15 height 15
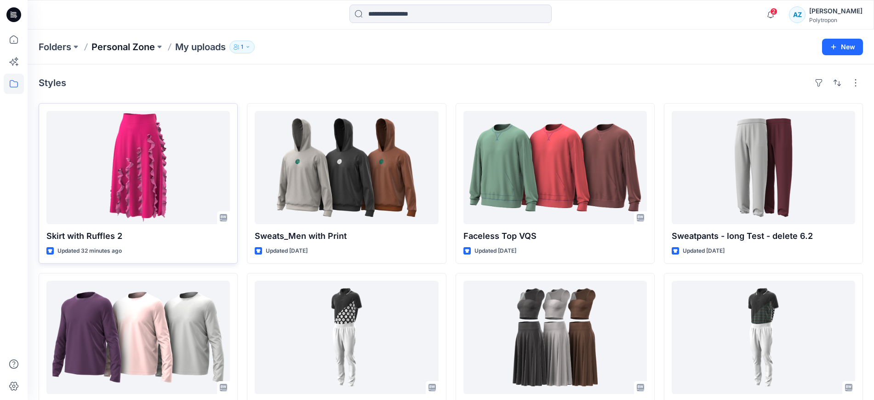
click at [135, 47] on p "Personal Zone" at bounding box center [123, 46] width 63 height 13
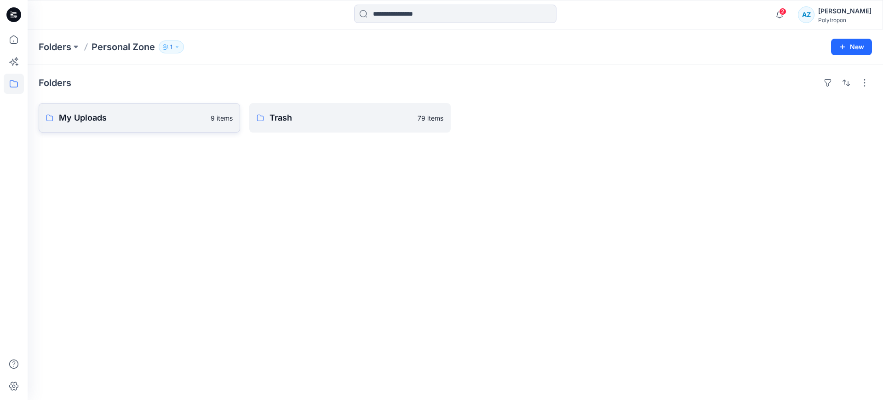
click at [138, 121] on p "My Uploads" at bounding box center [132, 117] width 146 height 13
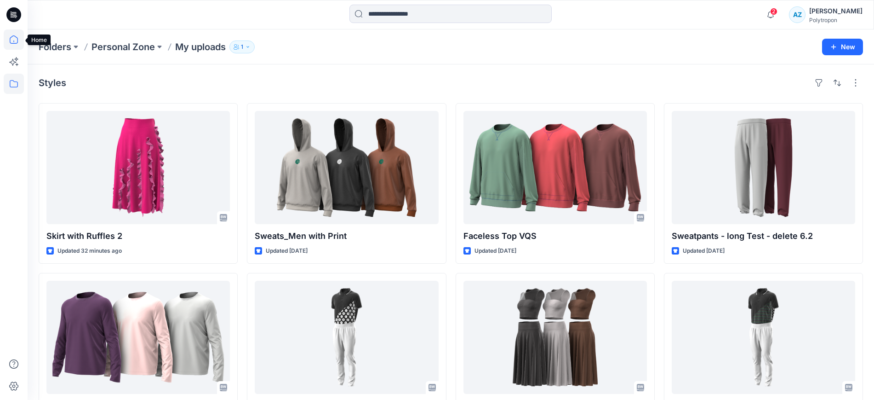
click at [6, 42] on icon at bounding box center [14, 39] width 20 height 20
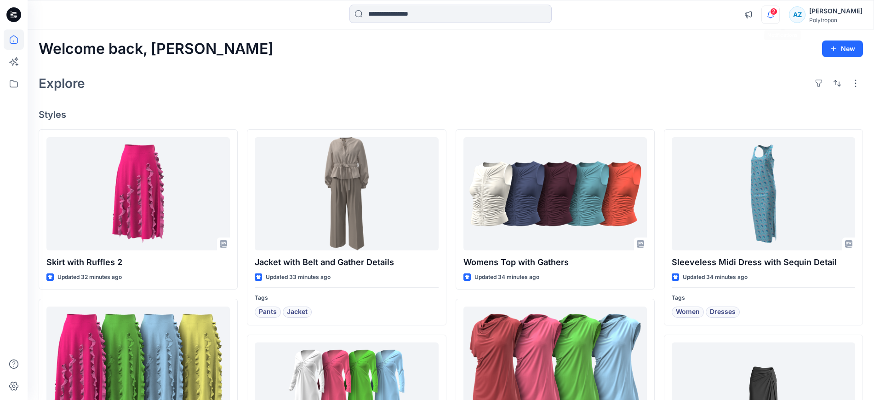
click at [780, 18] on icon "button" at bounding box center [770, 15] width 17 height 18
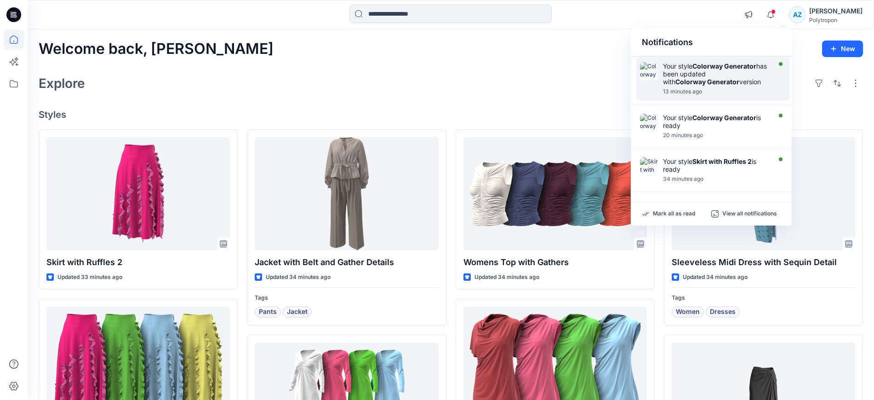
click at [702, 82] on strong "Colorway Generator" at bounding box center [708, 82] width 64 height 8
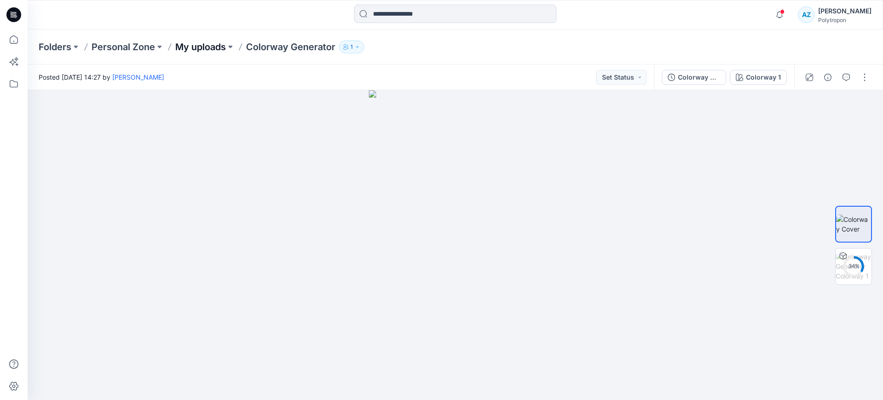
click at [184, 46] on p "My uploads" at bounding box center [200, 46] width 51 height 13
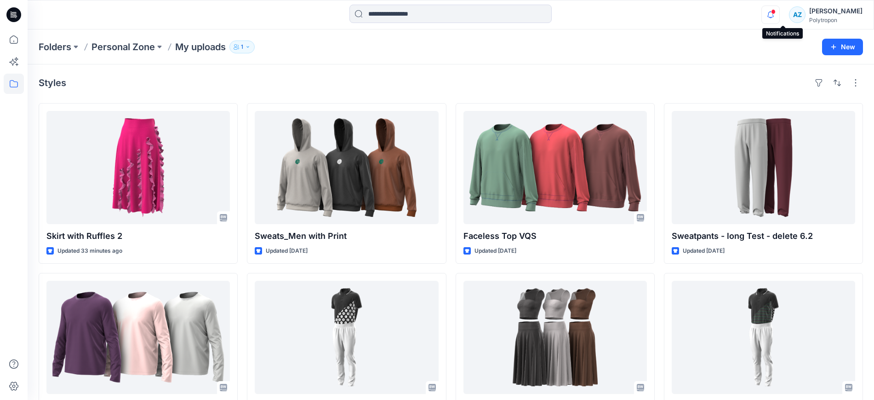
click at [780, 18] on icon "button" at bounding box center [770, 15] width 17 height 18
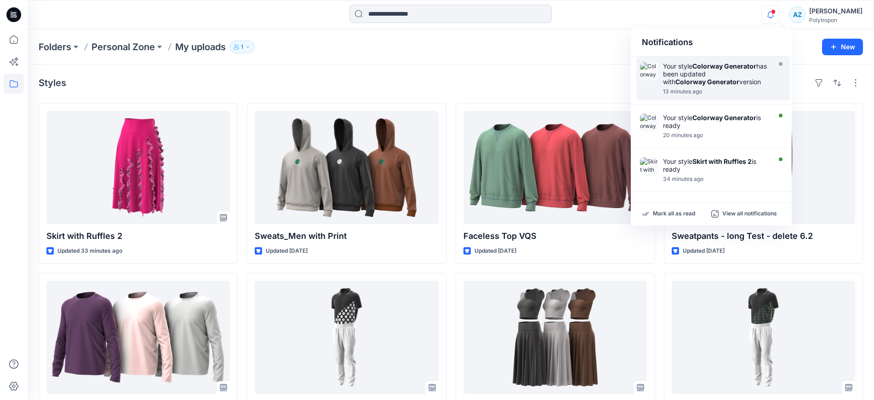
click at [726, 69] on strong "Colorway Generator" at bounding box center [725, 66] width 64 height 8
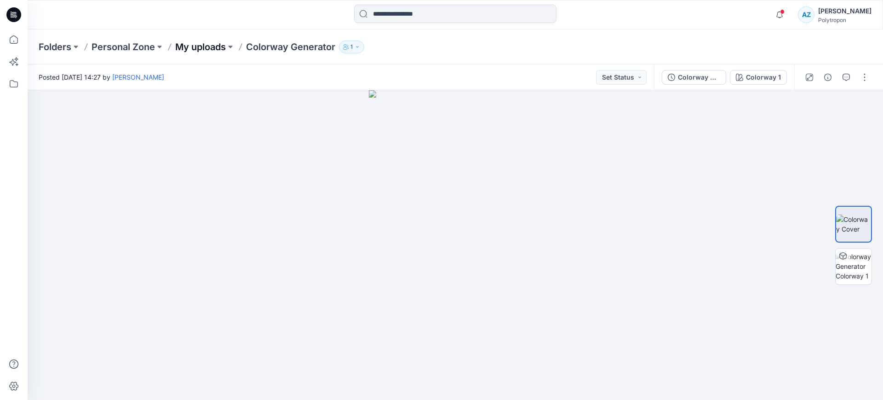
click at [222, 45] on p "My uploads" at bounding box center [200, 46] width 51 height 13
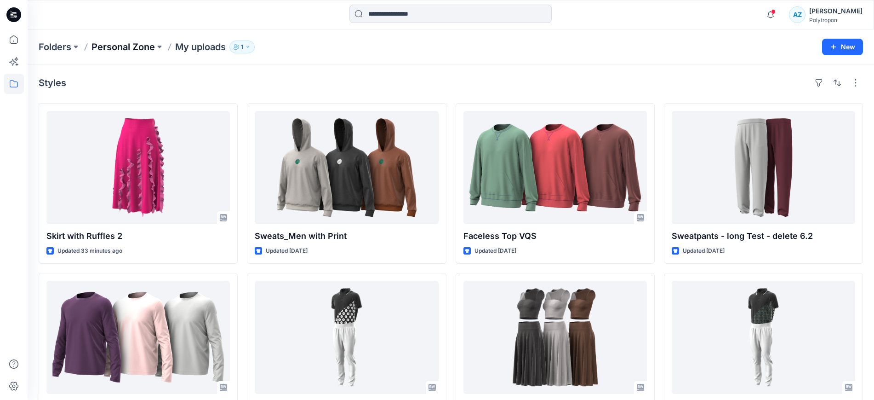
click at [149, 48] on p "Personal Zone" at bounding box center [123, 46] width 63 height 13
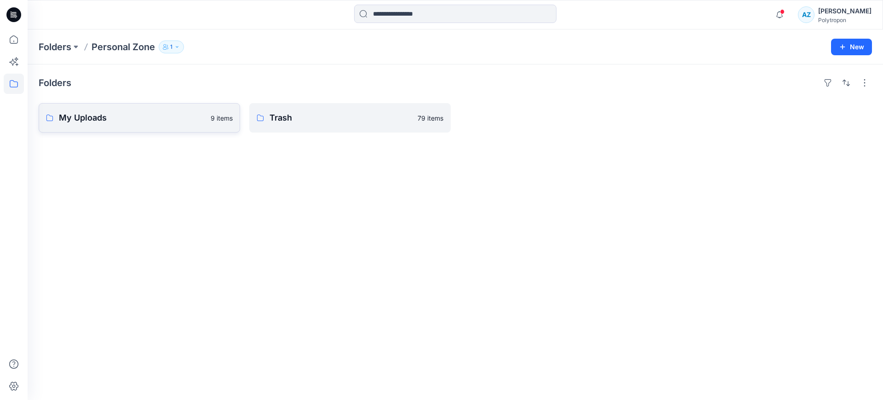
click at [169, 114] on p "My Uploads" at bounding box center [132, 117] width 146 height 13
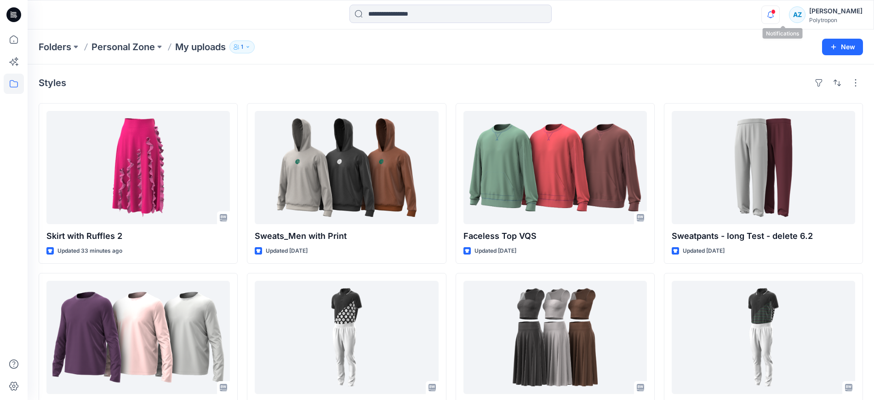
click at [780, 13] on icon "button" at bounding box center [770, 15] width 17 height 18
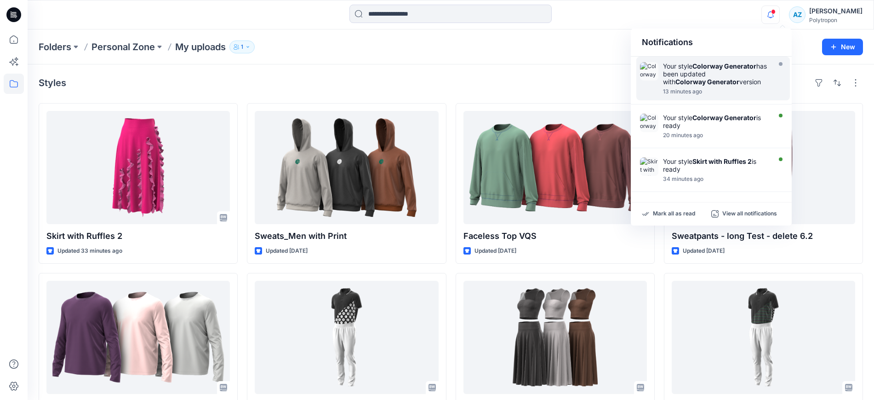
click at [739, 71] on div "Your style Colorway Generator has been updated with Colorway Generator version" at bounding box center [716, 73] width 106 height 23
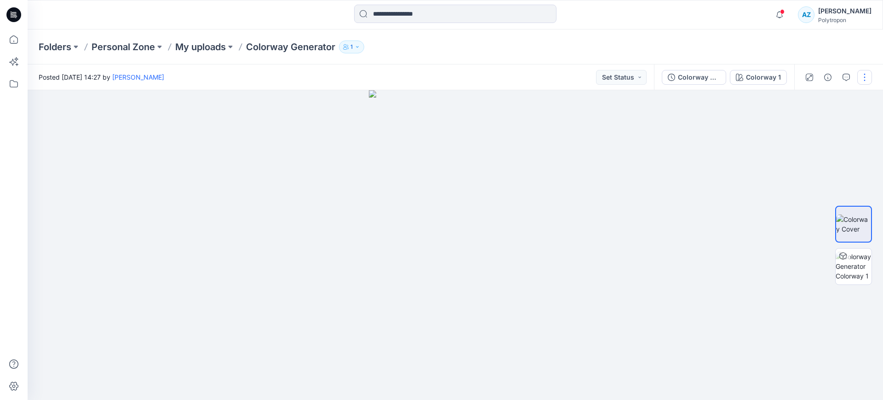
click at [866, 75] on button "button" at bounding box center [864, 77] width 15 height 15
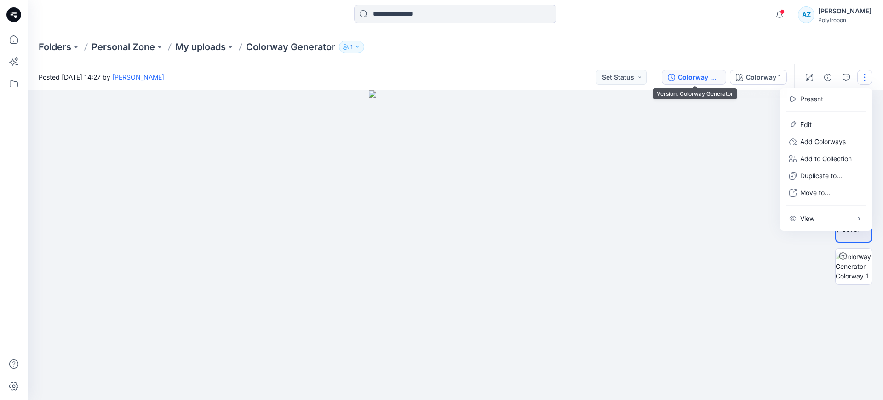
click at [711, 75] on div "Colorway Generator" at bounding box center [699, 77] width 42 height 10
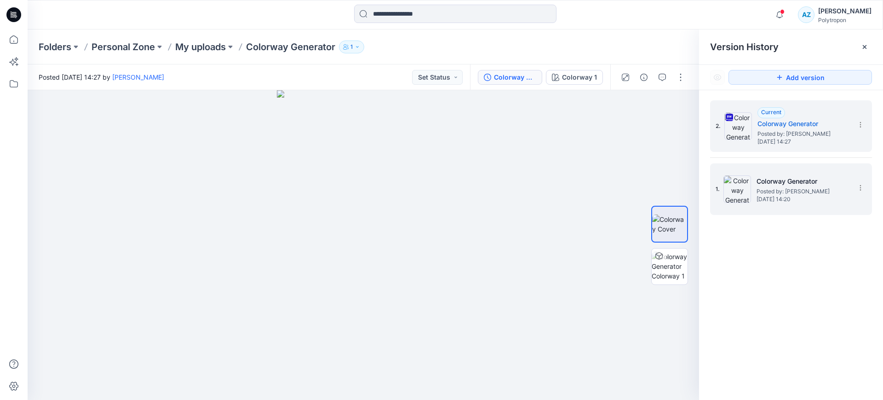
click at [784, 191] on span "Posted by: [PERSON_NAME]" at bounding box center [803, 191] width 92 height 9
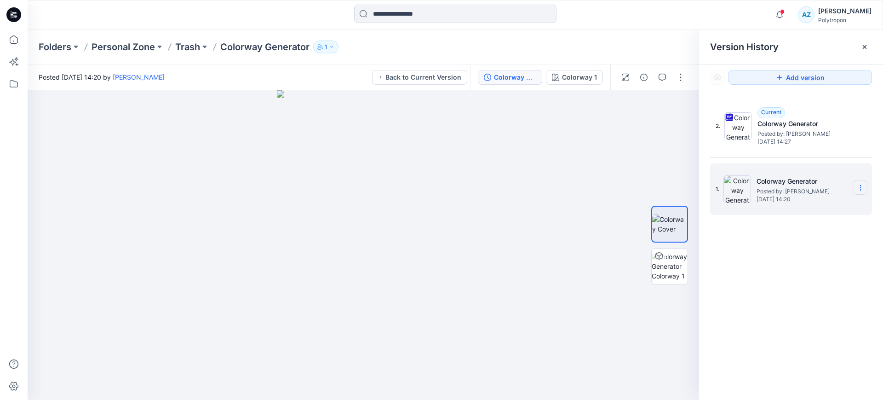
click at [863, 188] on icon at bounding box center [860, 187] width 7 height 7
click at [789, 261] on span "Delete Version" at bounding box center [796, 264] width 43 height 11
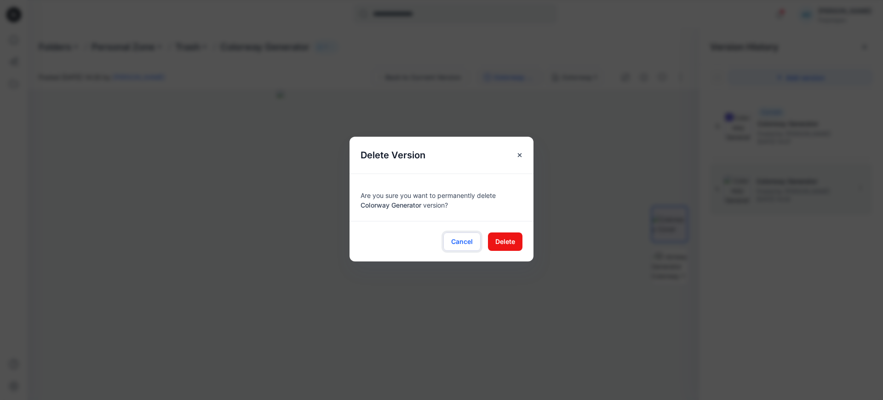
click at [469, 243] on span "Cancel" at bounding box center [462, 241] width 22 height 10
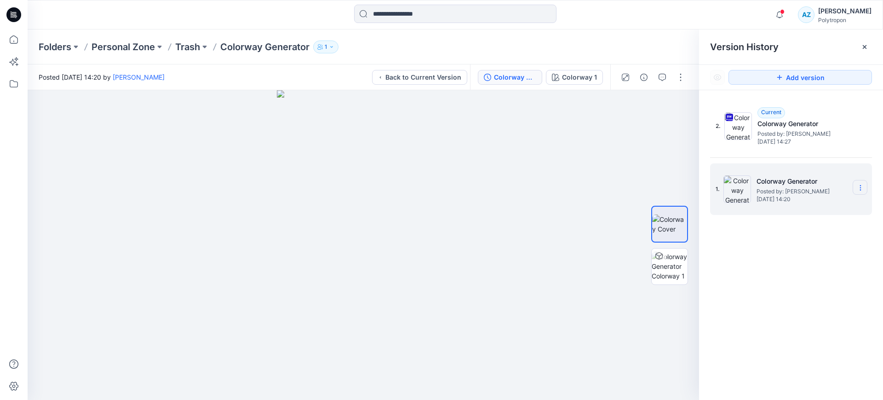
click at [862, 185] on icon at bounding box center [860, 187] width 7 height 7
click at [790, 266] on span "Delete Version" at bounding box center [796, 264] width 43 height 11
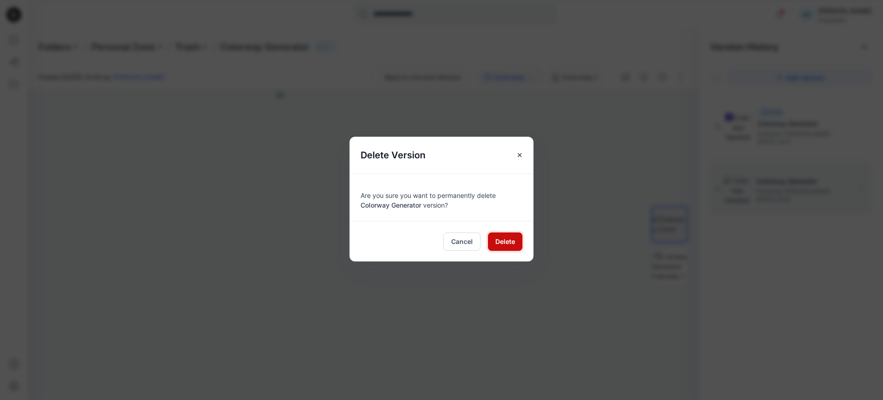
click at [506, 237] on span "Delete" at bounding box center [505, 241] width 20 height 10
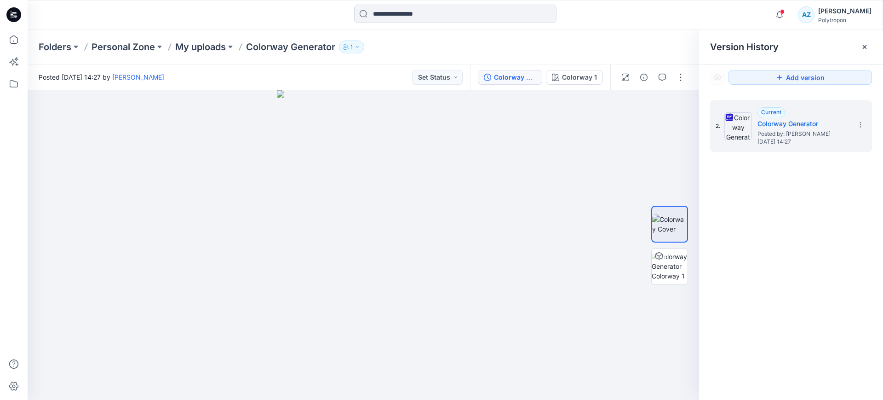
click at [646, 44] on div "Folders Personal Zone My uploads Colorway Generator 1" at bounding box center [420, 46] width 762 height 13
click at [265, 46] on p "Colorway Generator" at bounding box center [290, 46] width 89 height 13
click at [232, 46] on button at bounding box center [230, 46] width 9 height 13
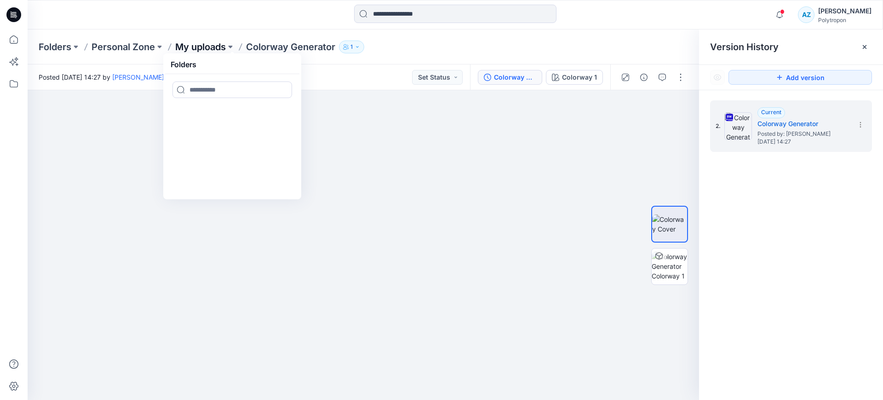
click at [218, 44] on p "My uploads" at bounding box center [200, 46] width 51 height 13
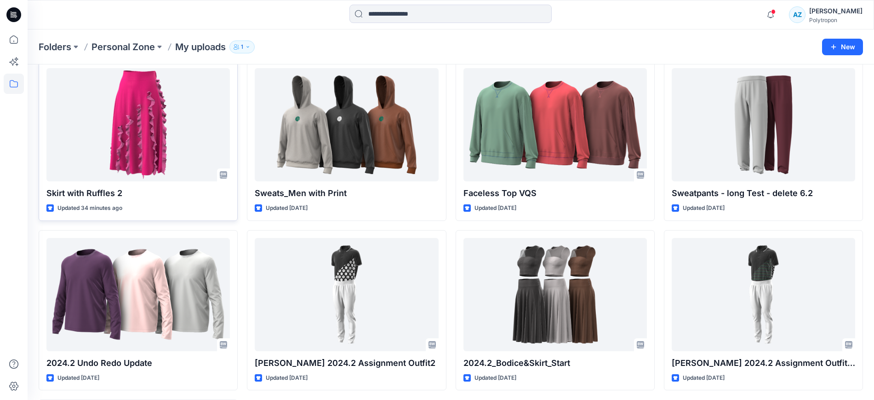
scroll to position [41, 0]
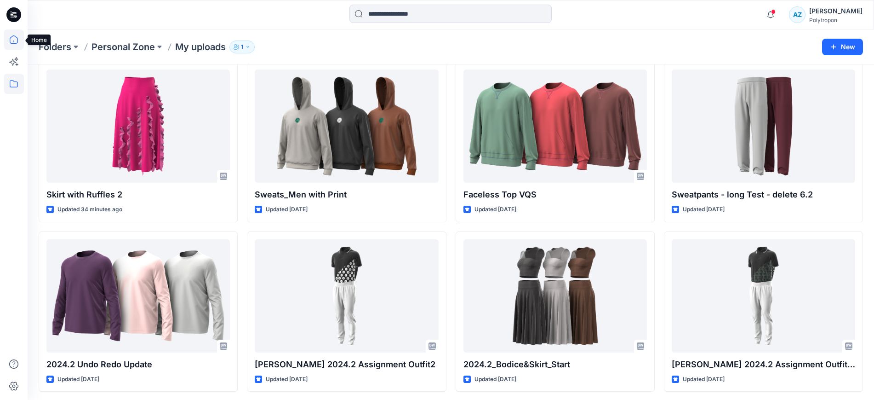
click at [18, 38] on icon at bounding box center [14, 39] width 20 height 20
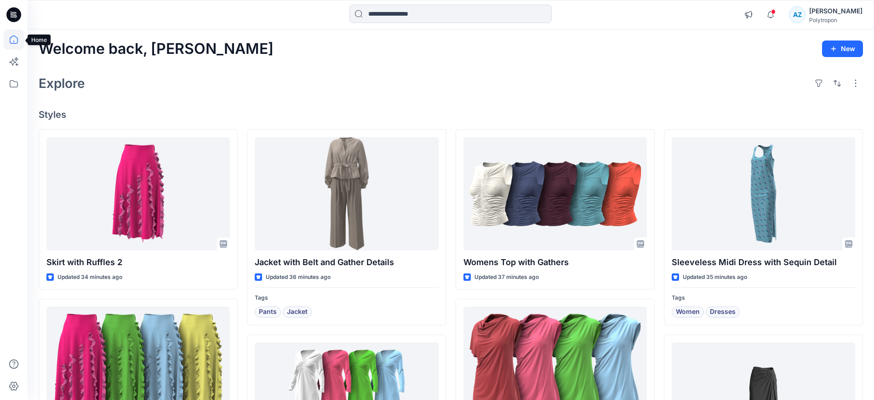
click at [14, 35] on icon at bounding box center [14, 39] width 20 height 20
click at [780, 20] on icon "button" at bounding box center [770, 15] width 17 height 18
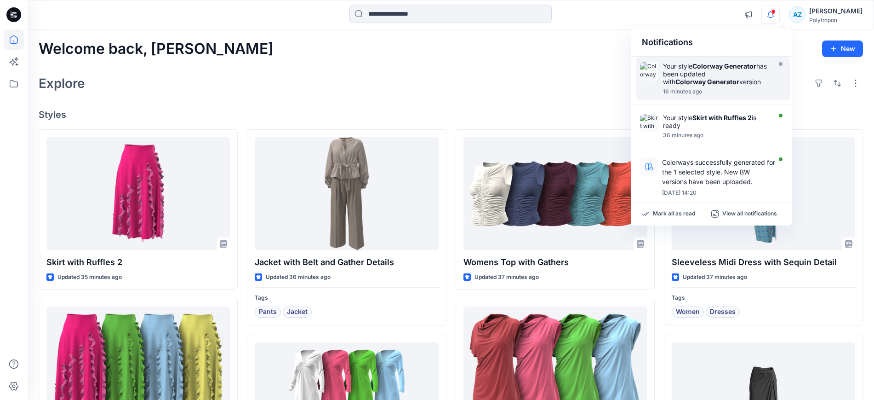
click at [738, 80] on strong "Colorway Generator" at bounding box center [708, 82] width 64 height 8
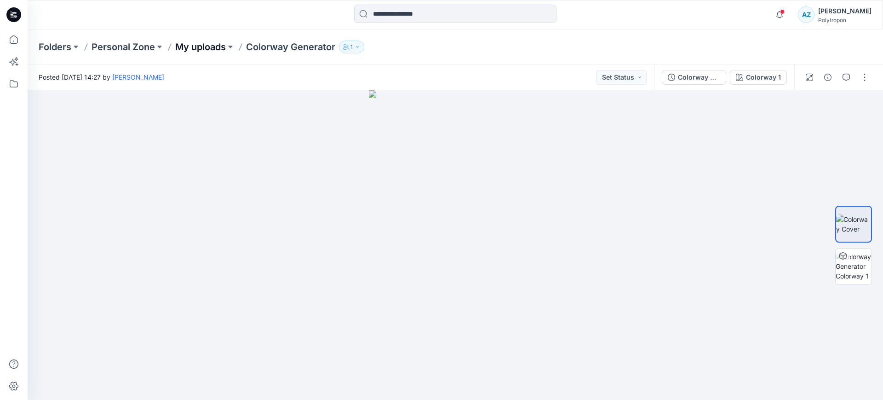
click at [210, 46] on p "My uploads" at bounding box center [200, 46] width 51 height 13
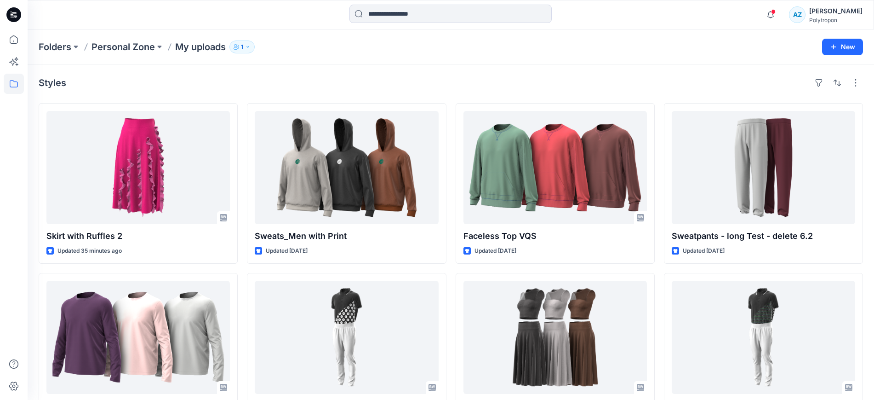
click at [776, 12] on span at bounding box center [773, 11] width 5 height 5
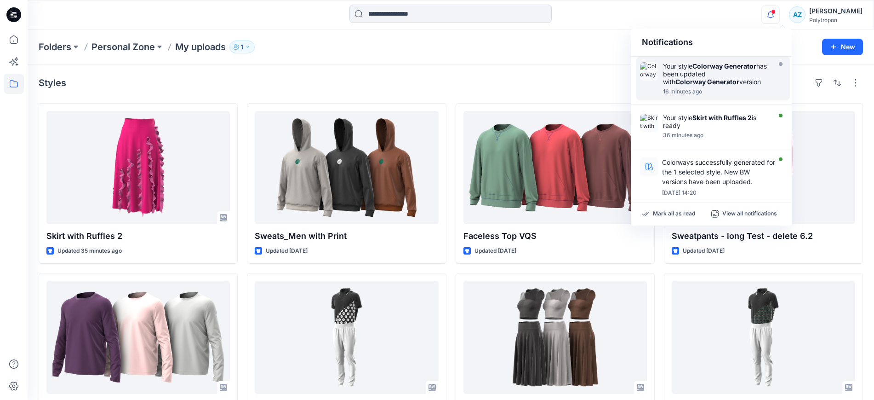
click at [738, 71] on div "Your style Colorway Generator has been updated with Colorway Generator version" at bounding box center [716, 73] width 106 height 23
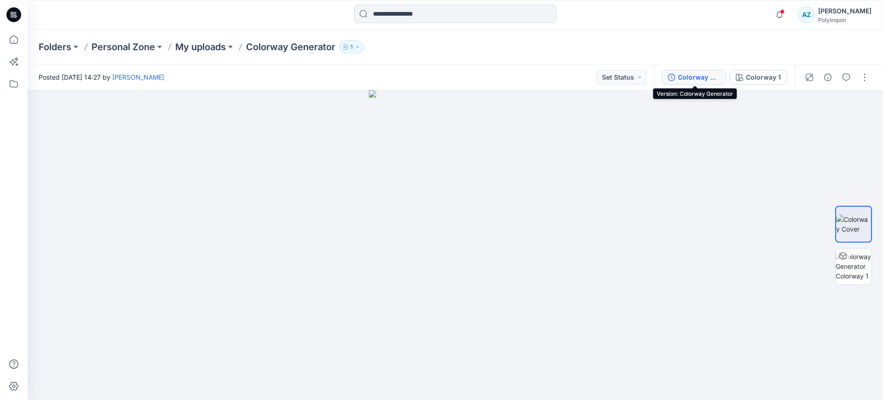
click at [693, 81] on div "Colorway Generator" at bounding box center [699, 77] width 42 height 10
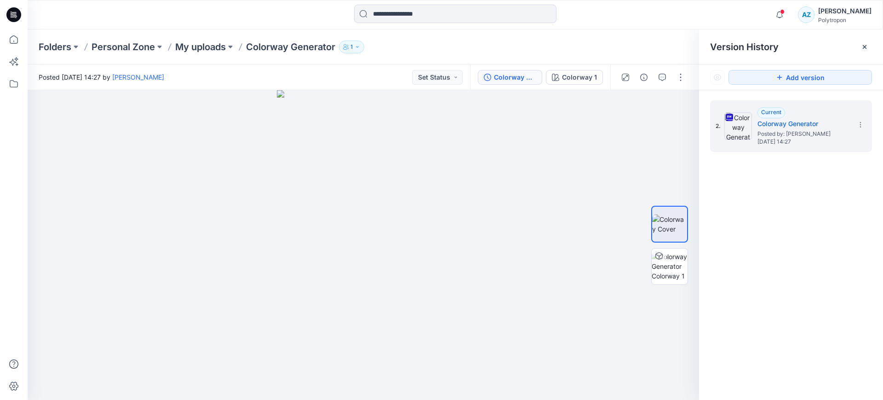
click at [298, 51] on p "Colorway Generator" at bounding box center [290, 46] width 89 height 13
click at [297, 46] on p "Colorway Generator" at bounding box center [290, 46] width 89 height 13
click at [228, 46] on button at bounding box center [230, 46] width 9 height 13
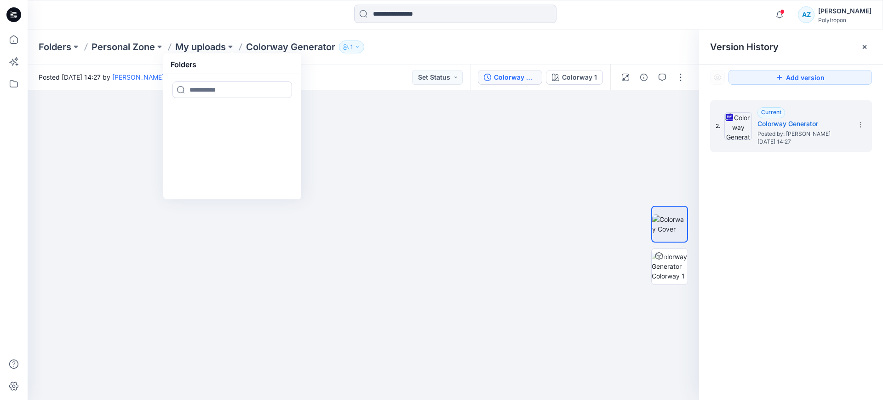
click at [284, 46] on p "Colorway Generator" at bounding box center [290, 46] width 89 height 13
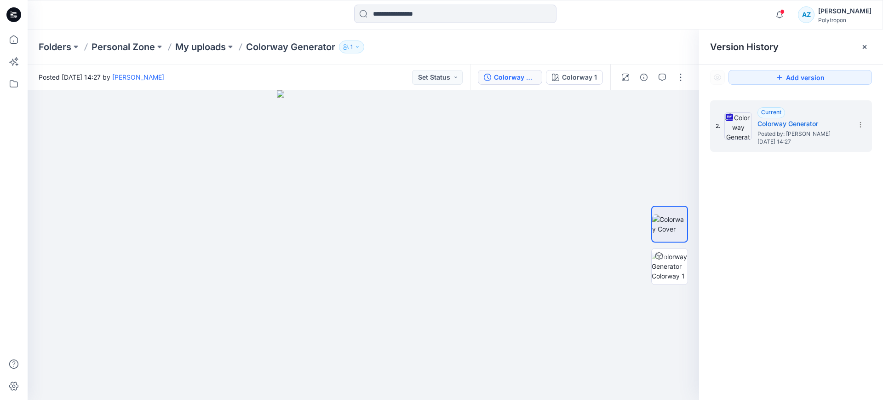
click at [635, 40] on div "Folders Personal Zone My uploads Colorway Generator 1" at bounding box center [420, 46] width 762 height 13
click at [864, 49] on icon at bounding box center [864, 46] width 7 height 7
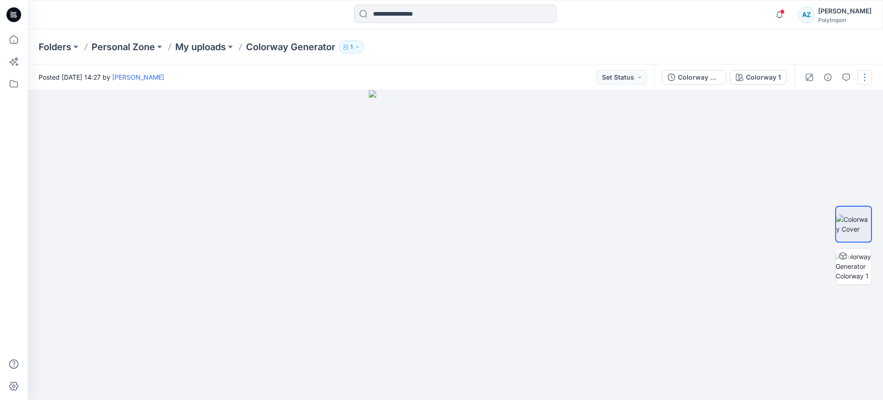
click at [865, 72] on button "button" at bounding box center [864, 77] width 15 height 15
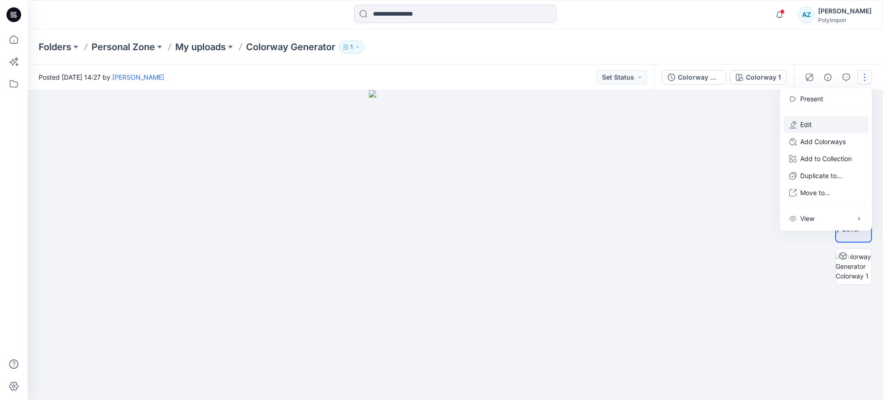
click at [818, 124] on button "Edit" at bounding box center [826, 124] width 85 height 17
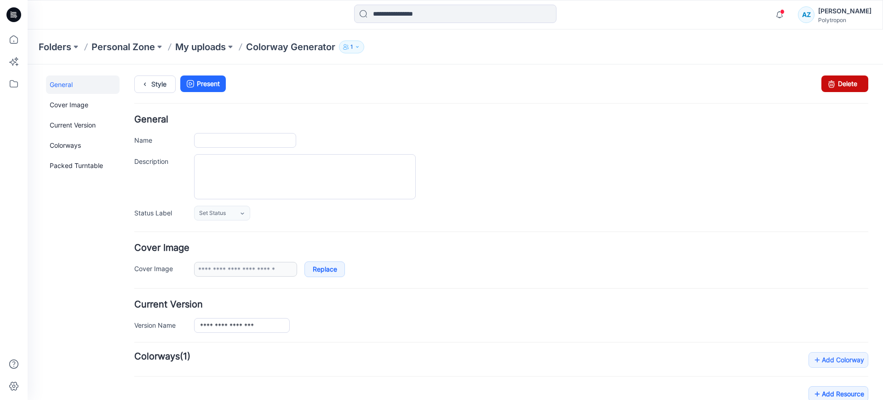
type input "**********"
drag, startPoint x: 825, startPoint y: 84, endPoint x: 520, endPoint y: 102, distance: 305.9
click at [825, 84] on icon at bounding box center [831, 83] width 13 height 17
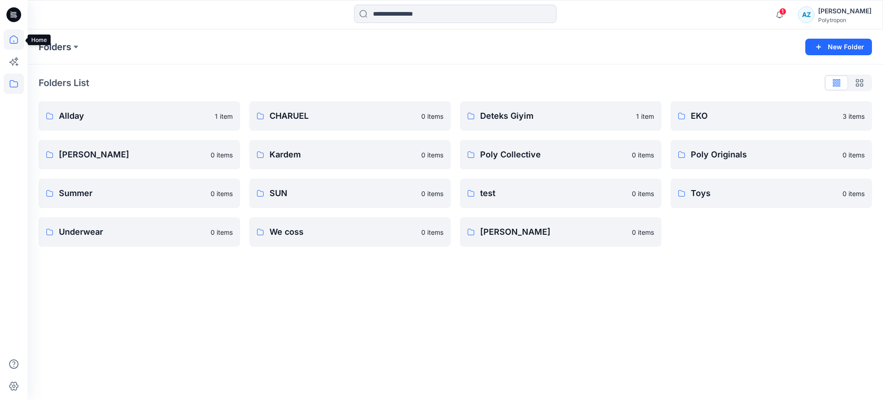
click at [6, 39] on icon at bounding box center [14, 39] width 20 height 20
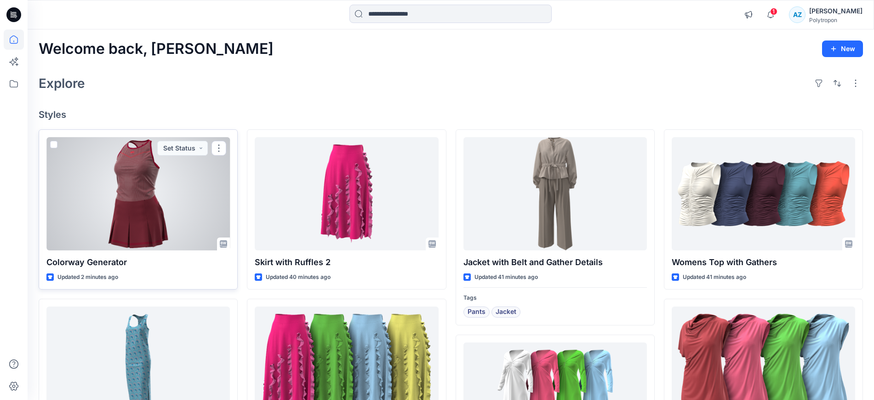
click at [133, 200] on div at bounding box center [138, 193] width 184 height 113
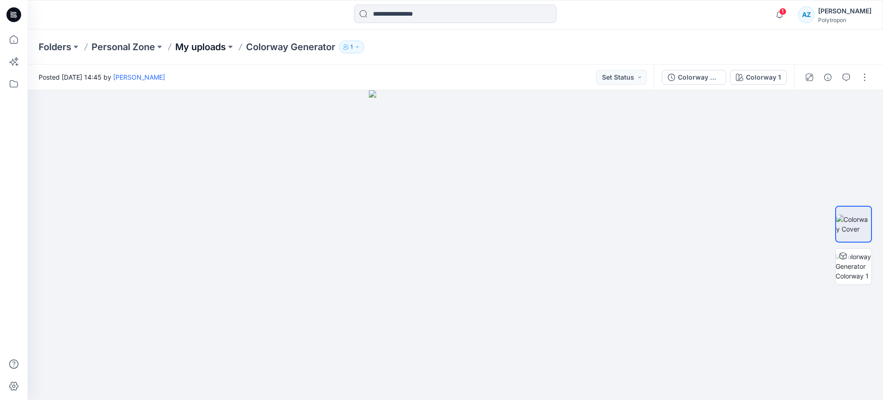
click at [200, 46] on p "My uploads" at bounding box center [200, 46] width 51 height 13
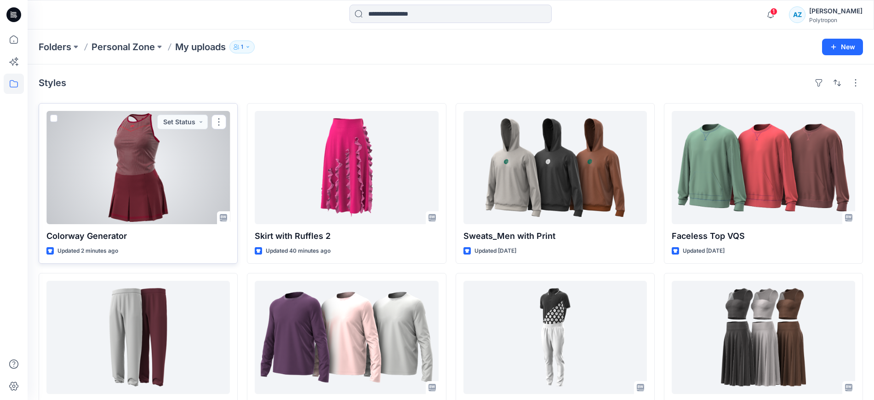
click at [53, 120] on span at bounding box center [53, 118] width 7 height 7
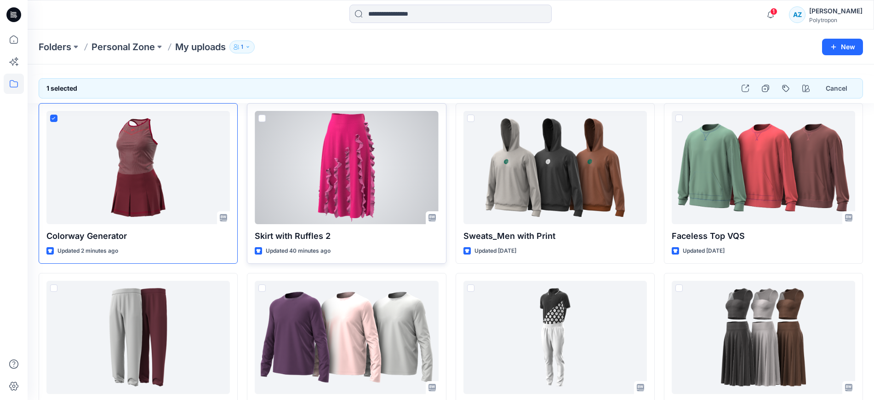
click at [262, 117] on span at bounding box center [261, 118] width 7 height 7
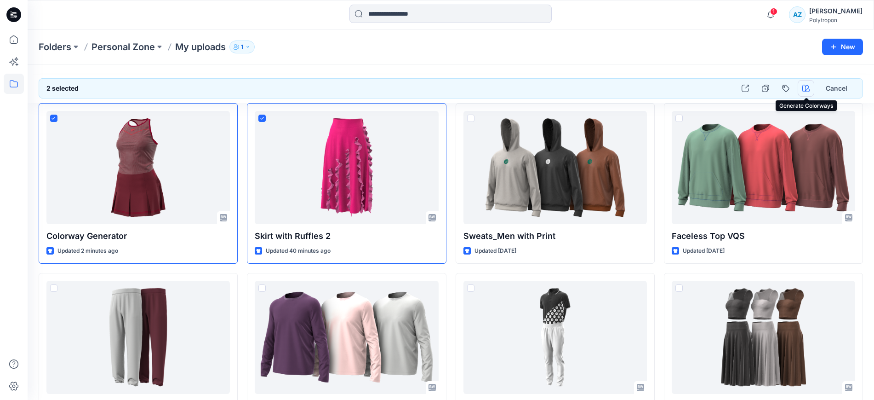
click at [801, 88] on button "button" at bounding box center [806, 88] width 17 height 17
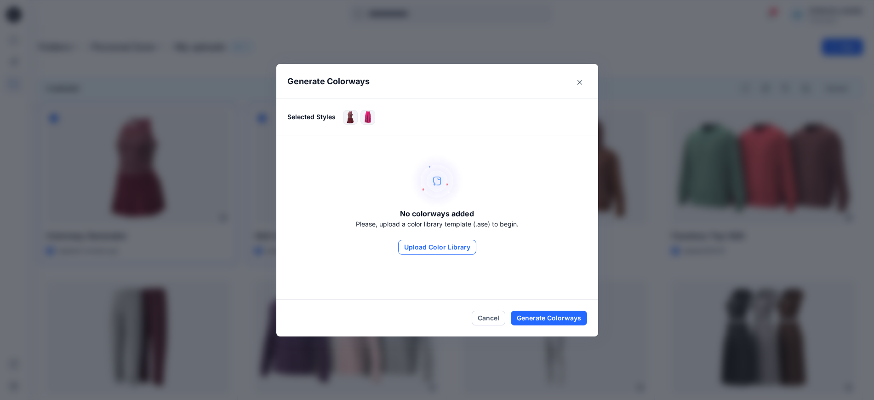
click at [429, 245] on button "Upload Color Library" at bounding box center [437, 247] width 78 height 15
click at [586, 83] on button "Close" at bounding box center [580, 82] width 15 height 15
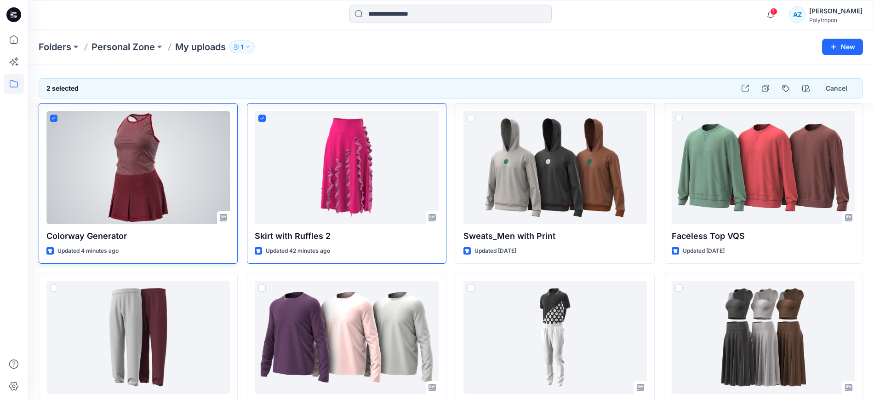
drag, startPoint x: 52, startPoint y: 119, endPoint x: 69, endPoint y: 119, distance: 16.6
click at [52, 119] on icon at bounding box center [54, 118] width 4 height 3
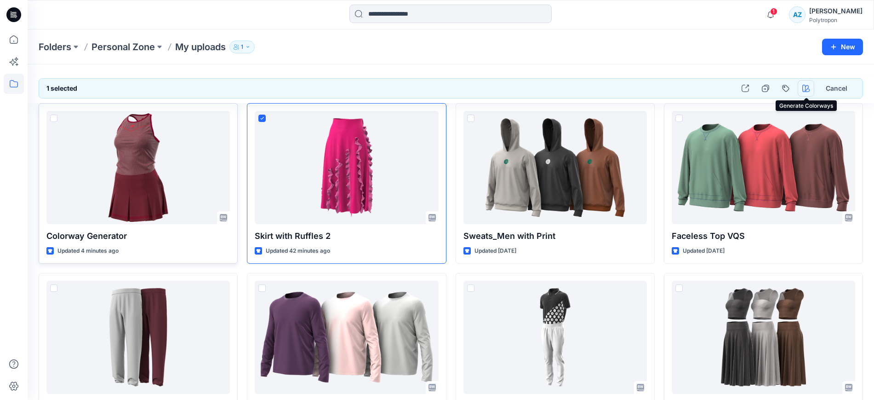
click at [802, 87] on button "button" at bounding box center [806, 88] width 17 height 17
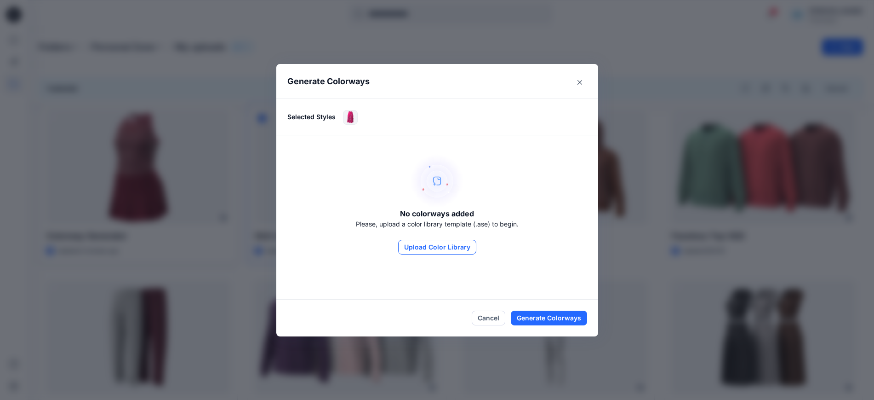
click at [413, 247] on button "Upload Color Library" at bounding box center [437, 247] width 78 height 15
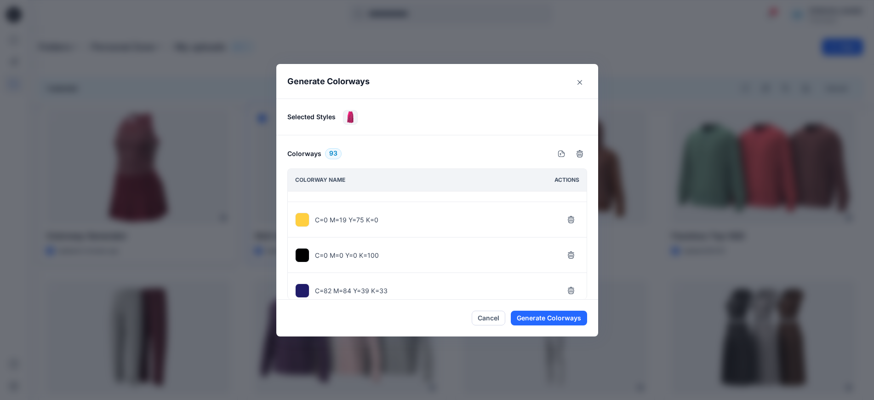
scroll to position [1322, 0]
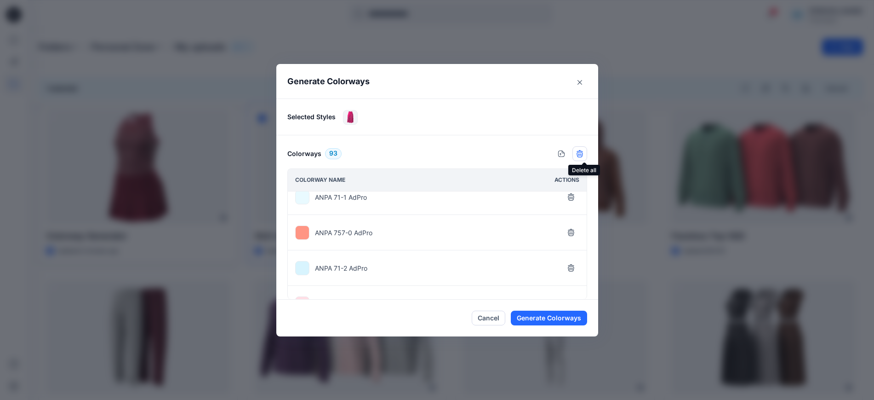
click at [584, 153] on icon "button" at bounding box center [579, 153] width 7 height 7
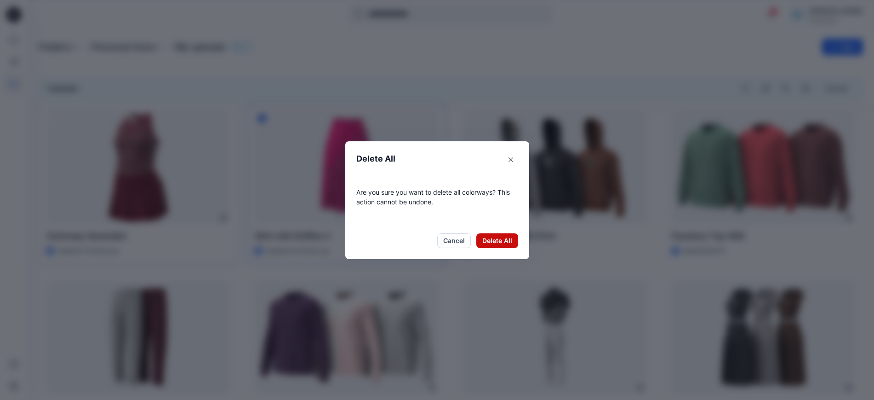
click at [502, 241] on button "Delete All" at bounding box center [498, 240] width 42 height 15
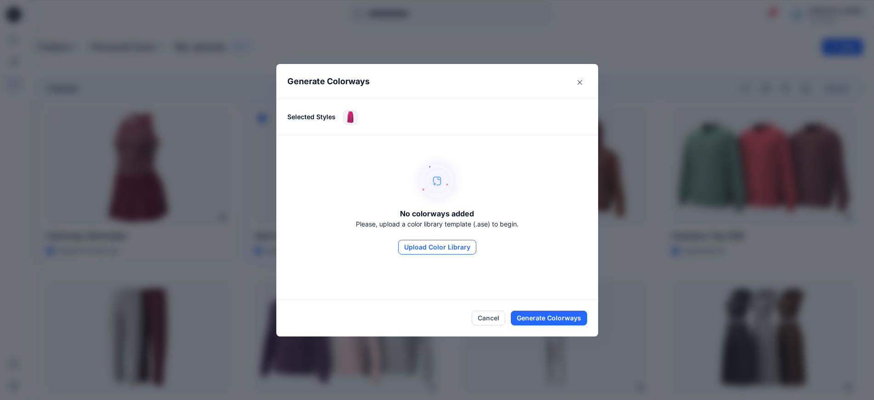
click at [428, 240] on button "Upload Color Library" at bounding box center [437, 247] width 78 height 15
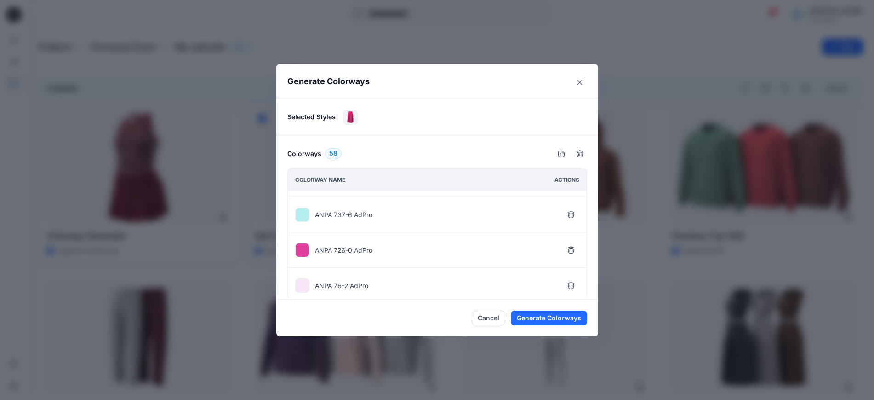
scroll to position [1372, 0]
click at [582, 80] on icon "Close" at bounding box center [580, 82] width 5 height 5
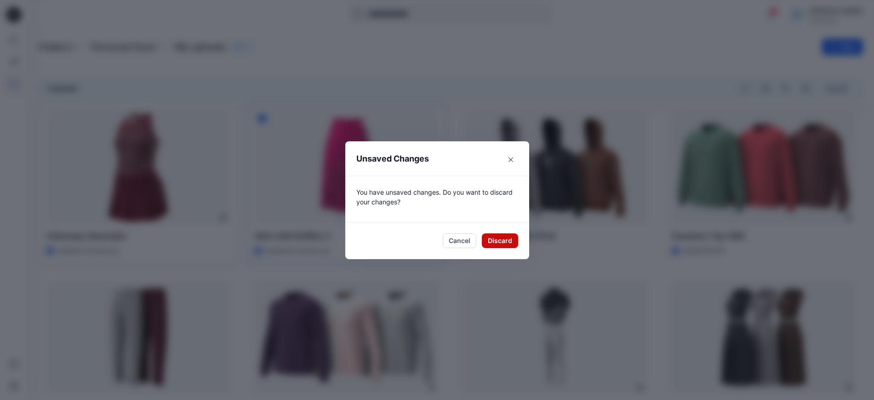
click at [497, 241] on button "Discard" at bounding box center [500, 240] width 36 height 15
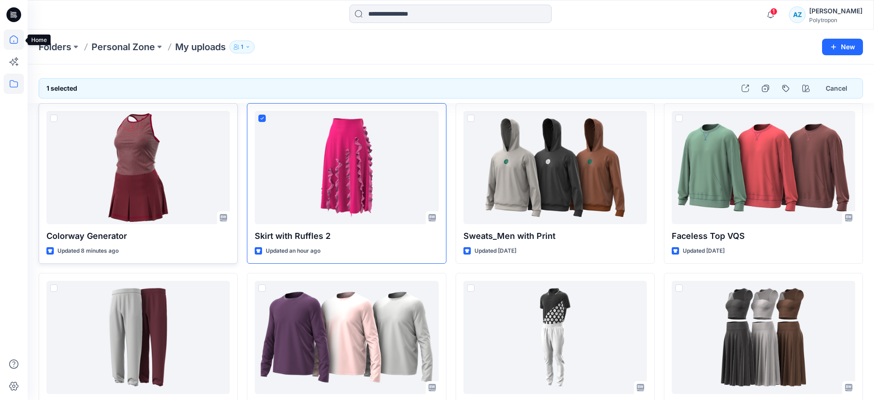
click at [13, 39] on icon at bounding box center [14, 39] width 20 height 20
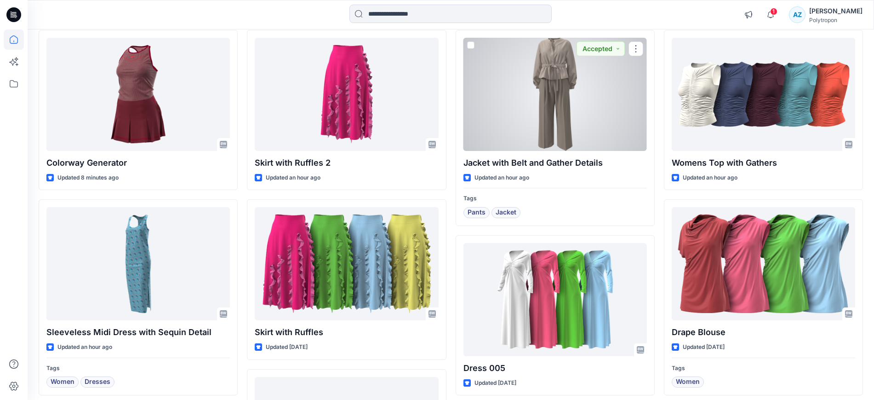
scroll to position [172, 0]
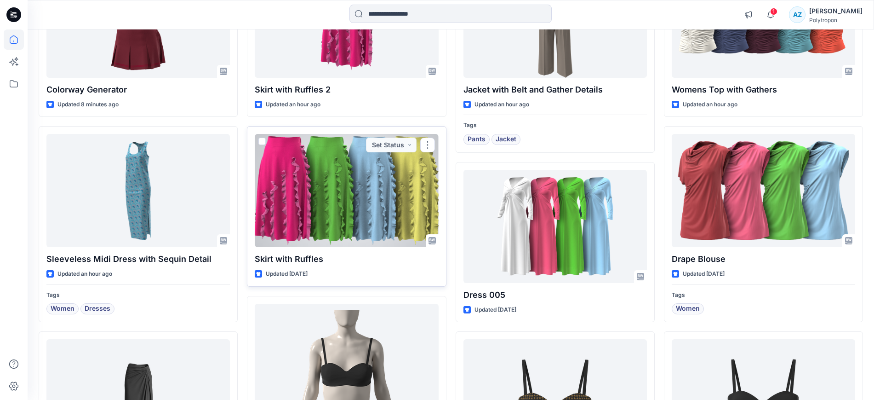
click at [365, 196] on div at bounding box center [347, 190] width 184 height 113
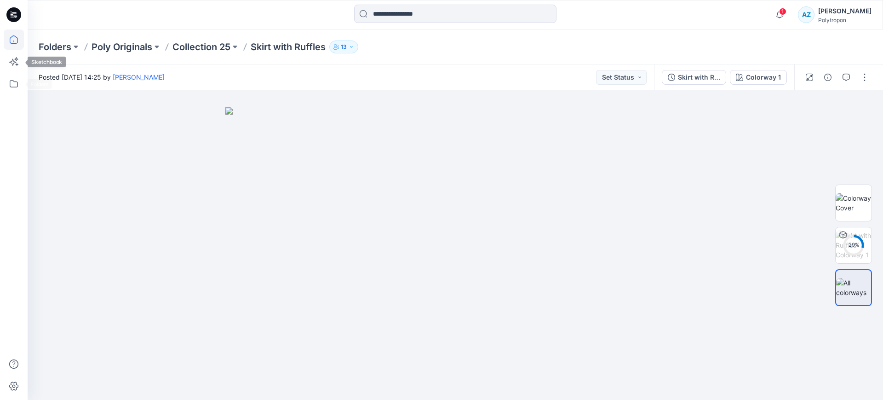
click at [20, 34] on icon at bounding box center [14, 39] width 20 height 20
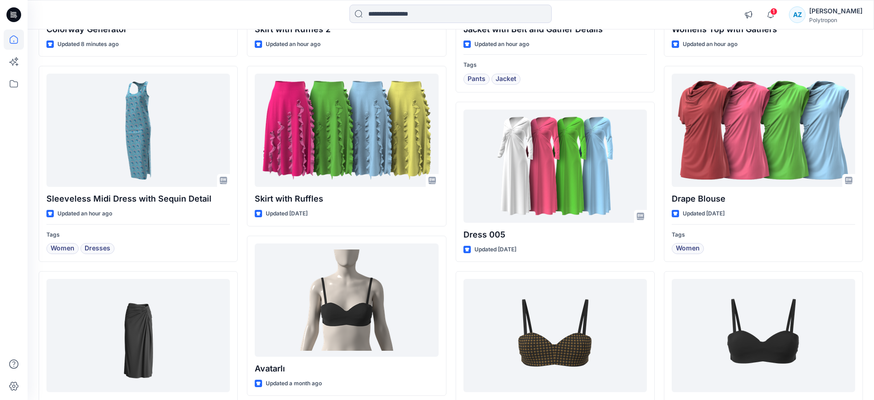
scroll to position [230, 0]
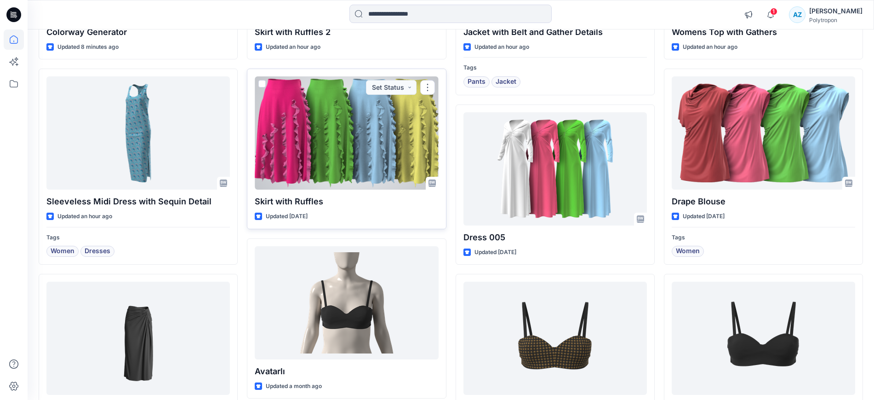
click at [338, 140] on div at bounding box center [347, 132] width 184 height 113
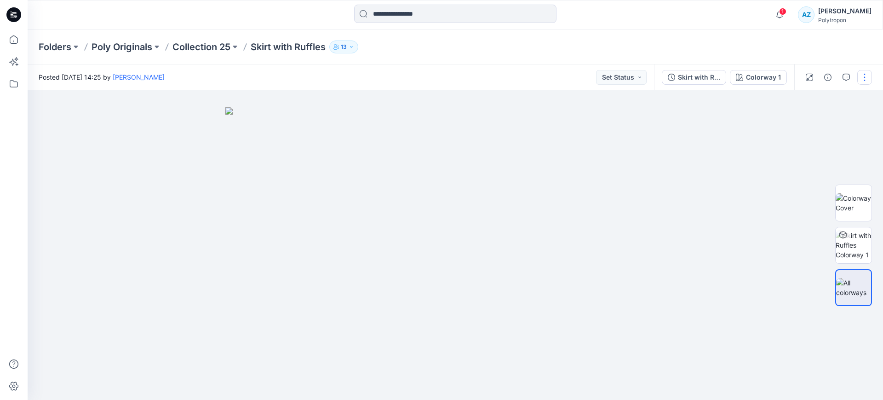
click at [867, 72] on button "button" at bounding box center [864, 77] width 15 height 15
click at [827, 100] on button "Present" at bounding box center [826, 98] width 85 height 17
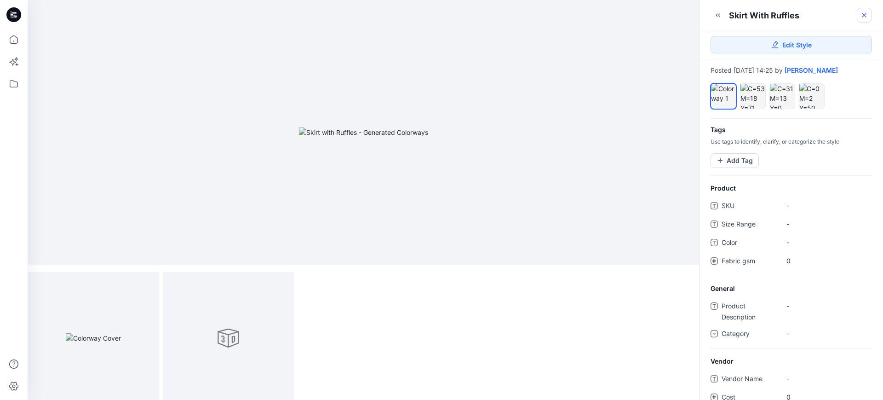
click at [862, 13] on icon at bounding box center [864, 14] width 7 height 7
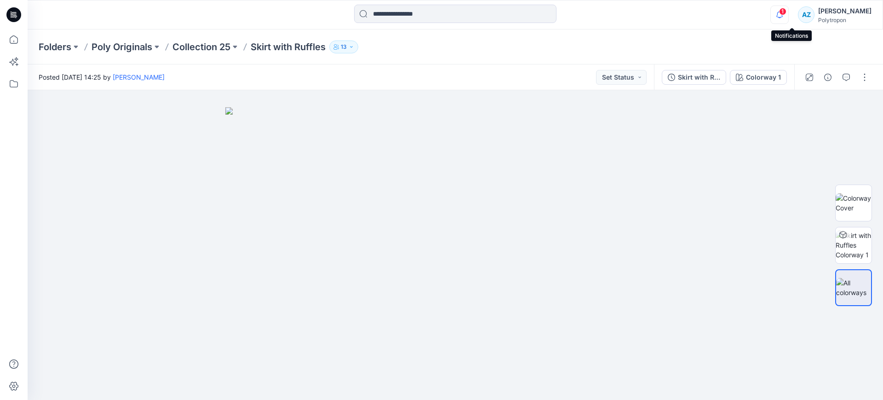
click at [784, 17] on icon "button" at bounding box center [779, 15] width 17 height 18
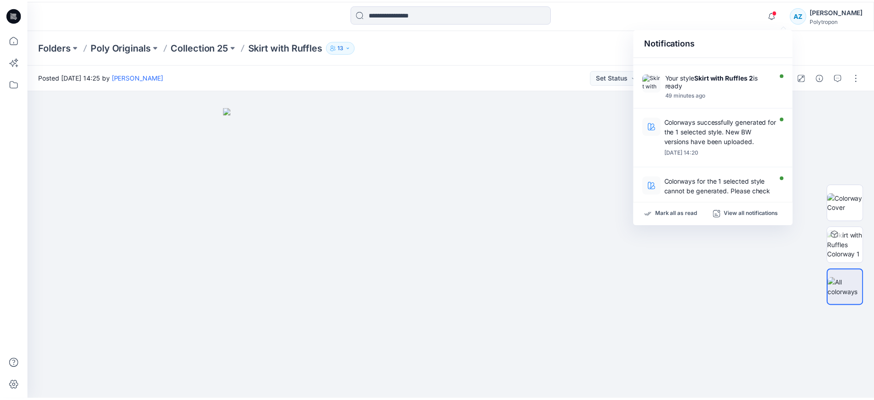
scroll to position [29, 0]
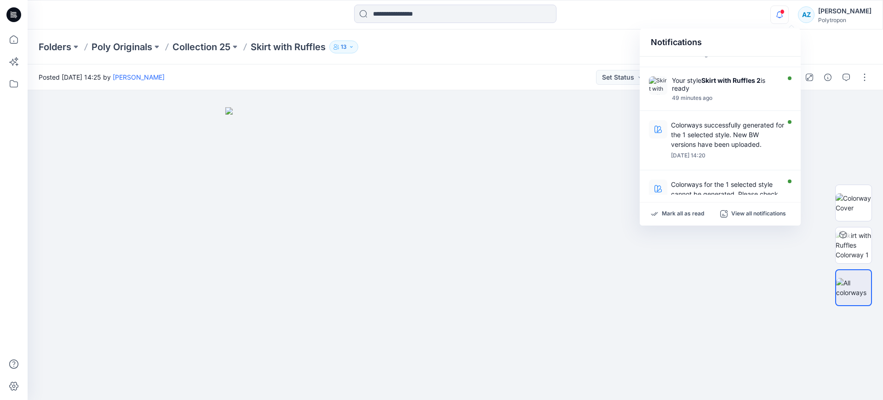
click at [788, 11] on icon "button" at bounding box center [779, 15] width 17 height 18
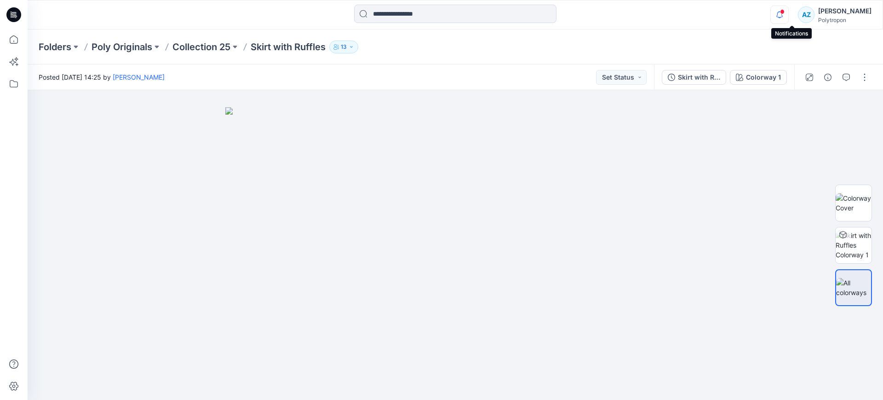
click at [788, 6] on icon "button" at bounding box center [779, 15] width 17 height 18
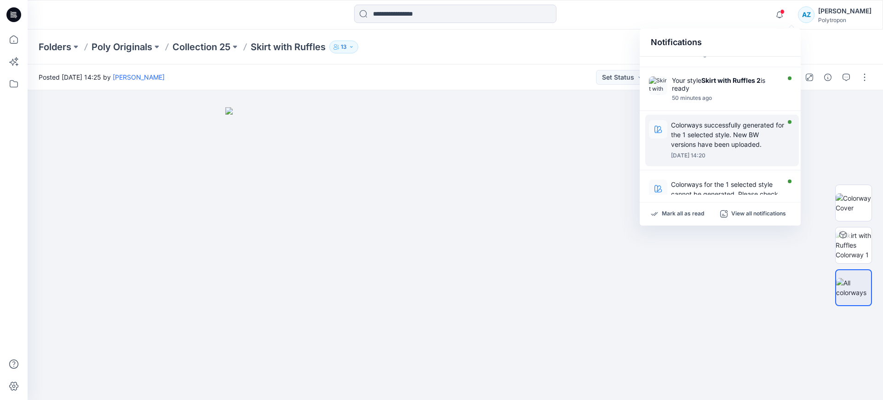
click at [722, 140] on p "Colorways successfully generated for the 1 selected style. New BW versions have…" at bounding box center [728, 134] width 114 height 29
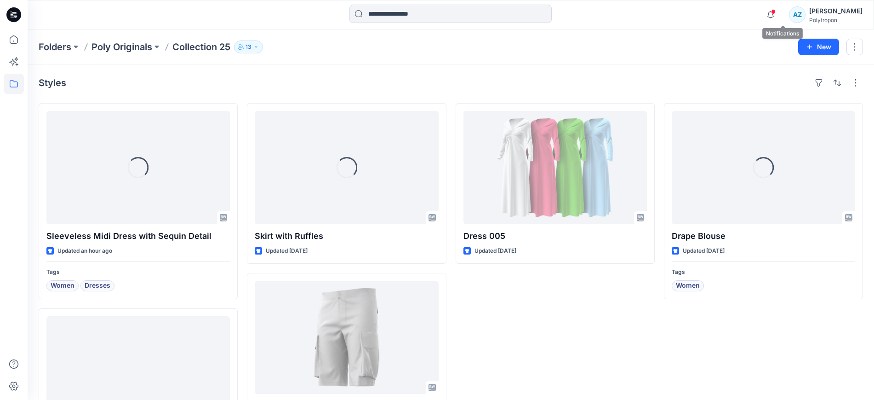
click at [776, 9] on span at bounding box center [773, 11] width 5 height 5
